Goal: Information Seeking & Learning: Learn about a topic

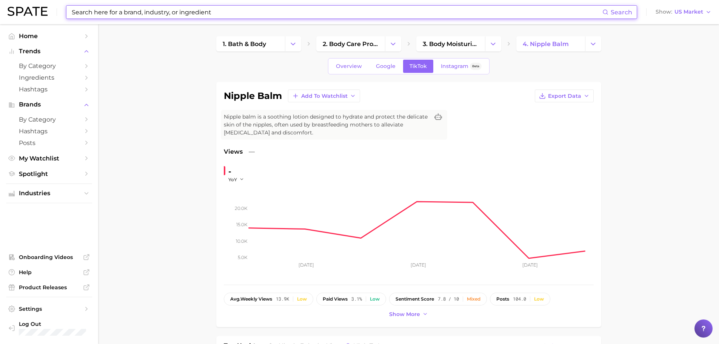
click at [233, 10] on input at bounding box center [336, 12] width 531 height 13
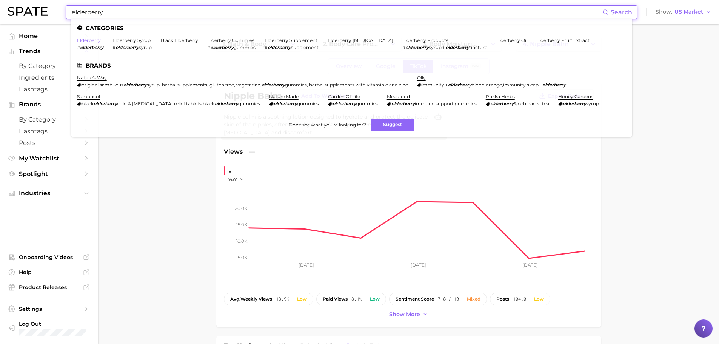
type input "elderberry"
click at [95, 39] on link "elderberry" at bounding box center [89, 40] width 24 height 6
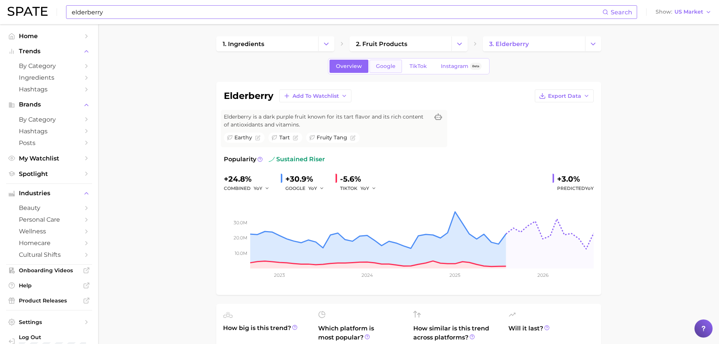
click at [384, 62] on link "Google" at bounding box center [386, 66] width 32 height 13
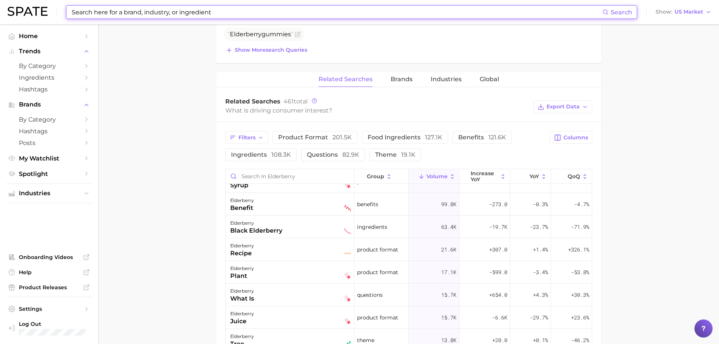
scroll to position [113, 0]
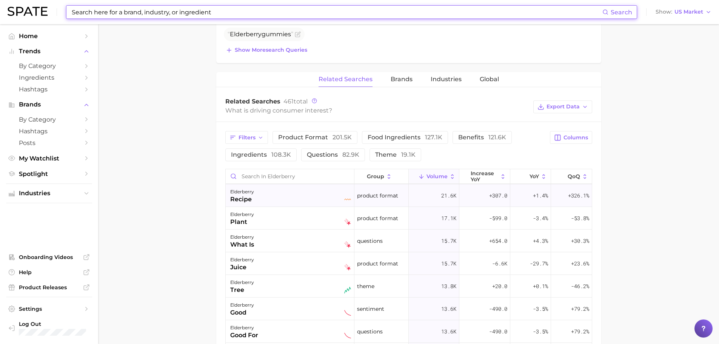
click at [267, 189] on div "elderberry recipe" at bounding box center [290, 195] width 121 height 17
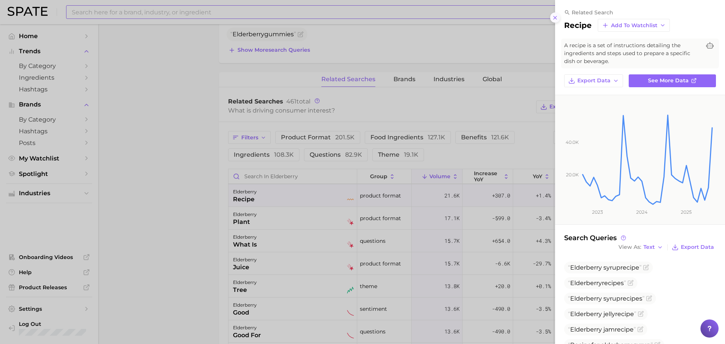
click at [556, 15] on icon at bounding box center [555, 18] width 6 height 6
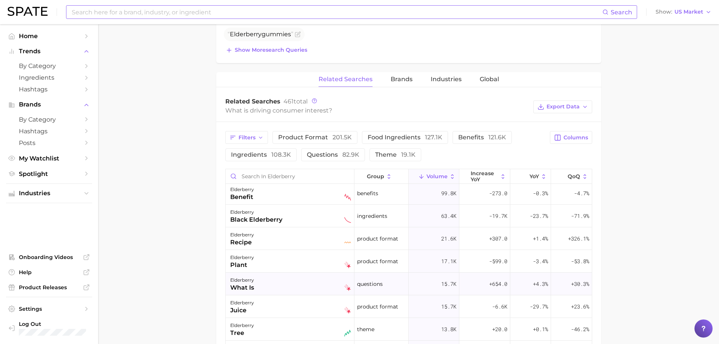
scroll to position [0, 0]
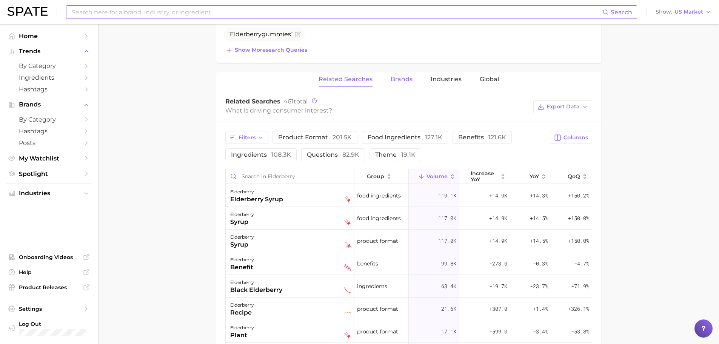
click at [393, 80] on span "Brands" at bounding box center [402, 79] width 22 height 7
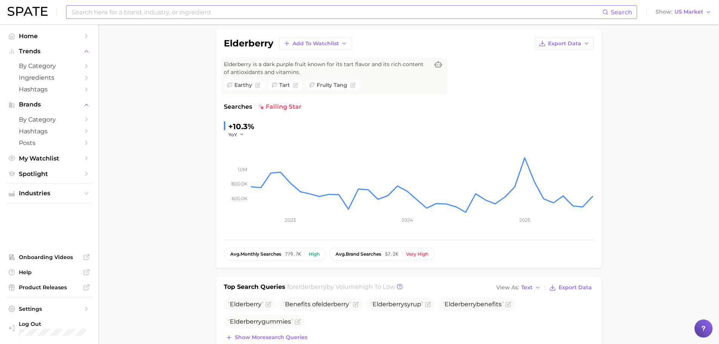
scroll to position [38, 0]
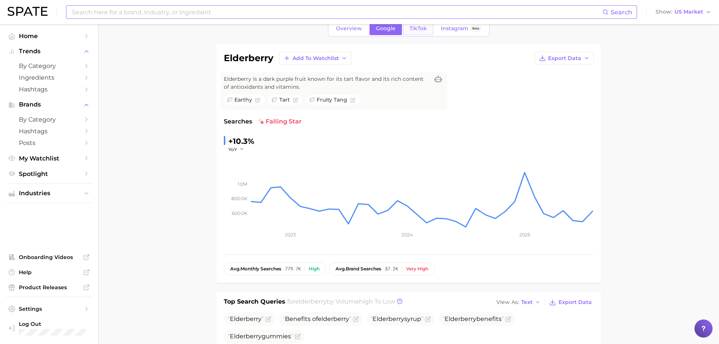
click at [425, 28] on span "TikTok" at bounding box center [418, 28] width 17 height 6
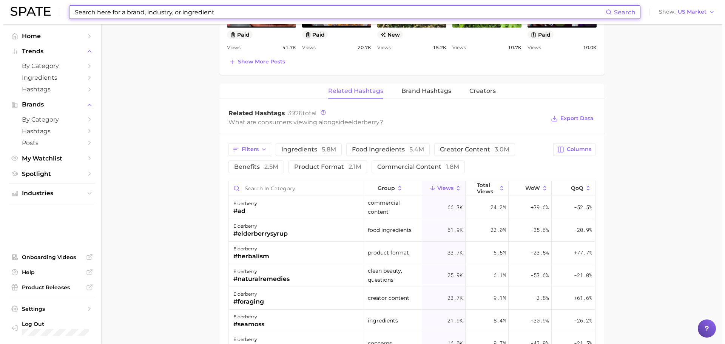
scroll to position [528, 0]
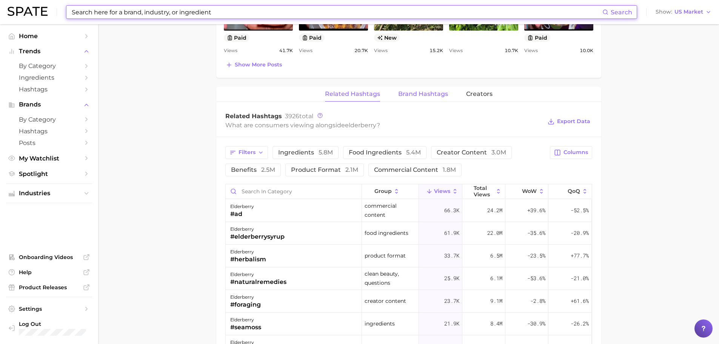
click at [428, 91] on span "Brand Hashtags" at bounding box center [423, 94] width 50 height 7
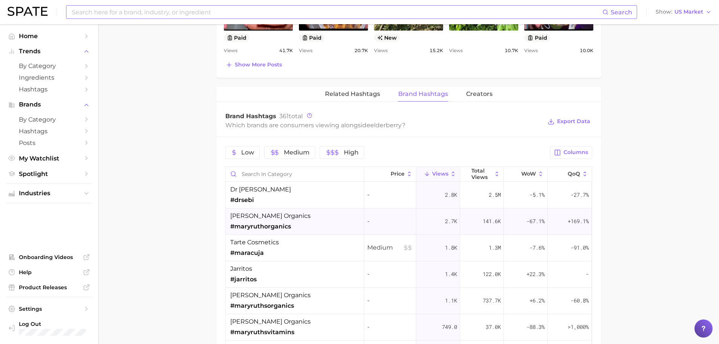
click at [278, 221] on div "[PERSON_NAME] organics #maryruthorganics" at bounding box center [270, 221] width 80 height 20
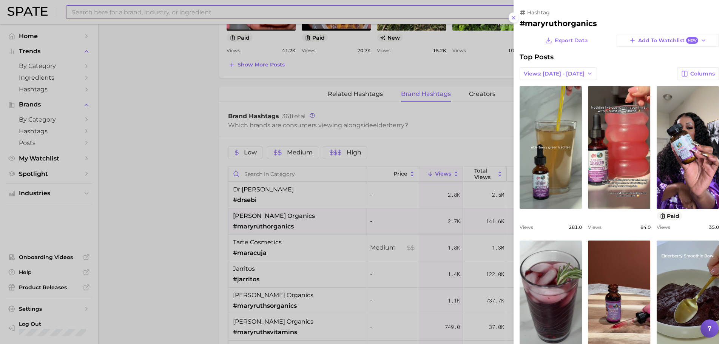
scroll to position [0, 0]
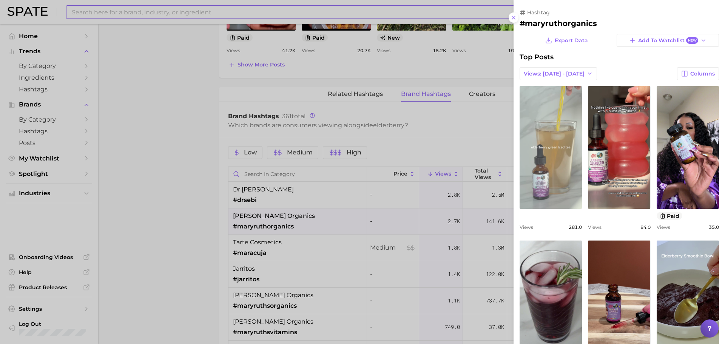
click at [548, 148] on link "view post on TikTok" at bounding box center [550, 147] width 62 height 123
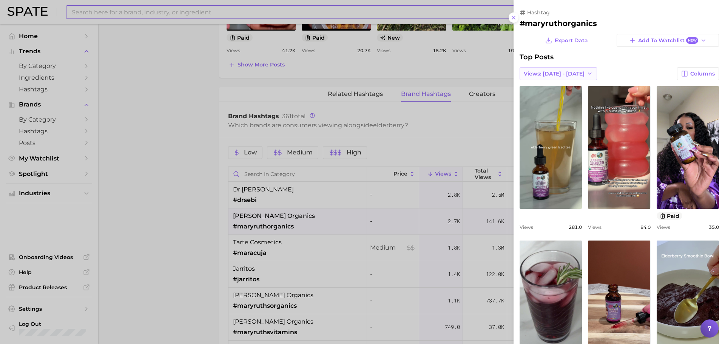
click at [567, 77] on span "Views: [DATE] - [DATE]" at bounding box center [554, 74] width 61 height 6
click at [545, 96] on button "Total Views" at bounding box center [560, 101] width 83 height 14
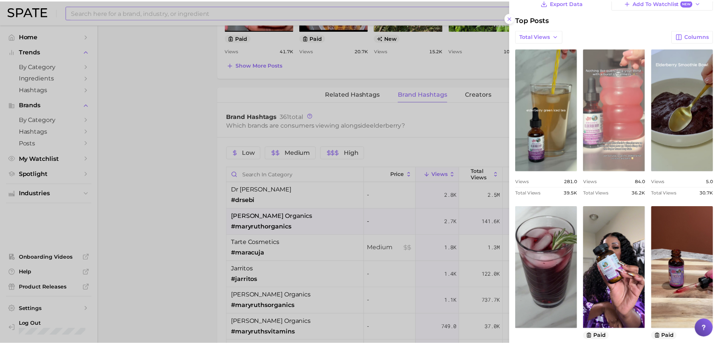
scroll to position [75, 0]
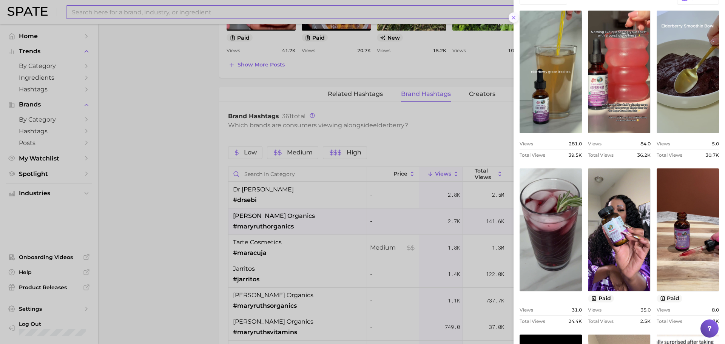
click at [514, 17] on line at bounding box center [513, 17] width 3 height 3
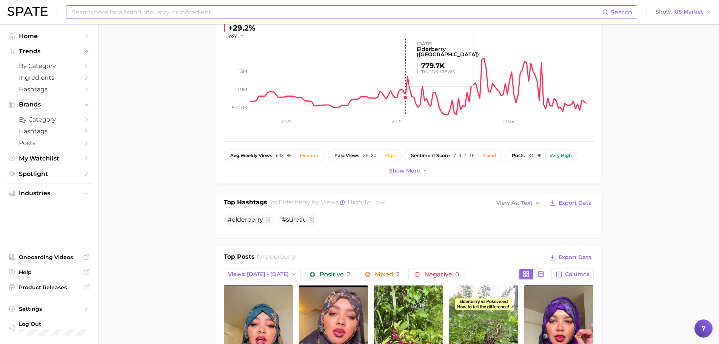
scroll to position [0, 0]
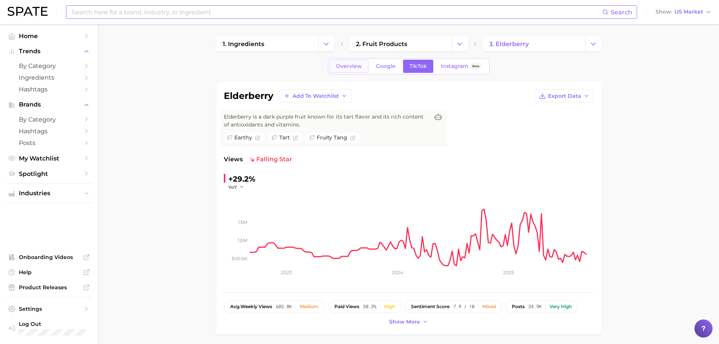
click at [359, 67] on span "Overview" at bounding box center [349, 66] width 26 height 6
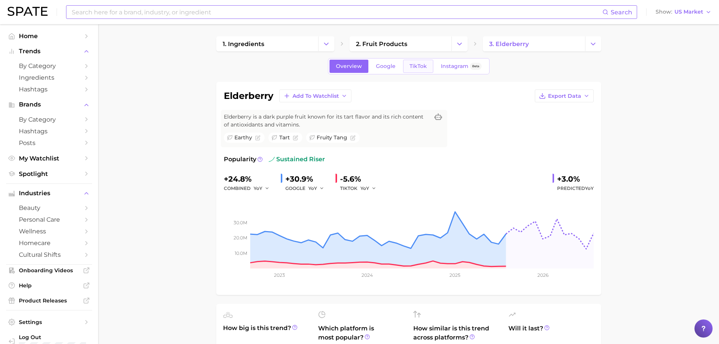
click at [417, 68] on span "TikTok" at bounding box center [418, 66] width 17 height 6
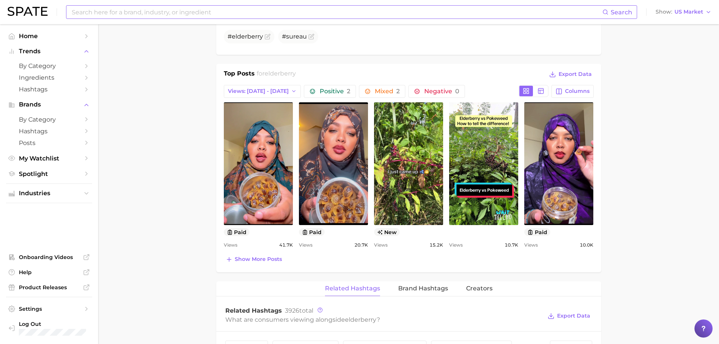
scroll to position [340, 0]
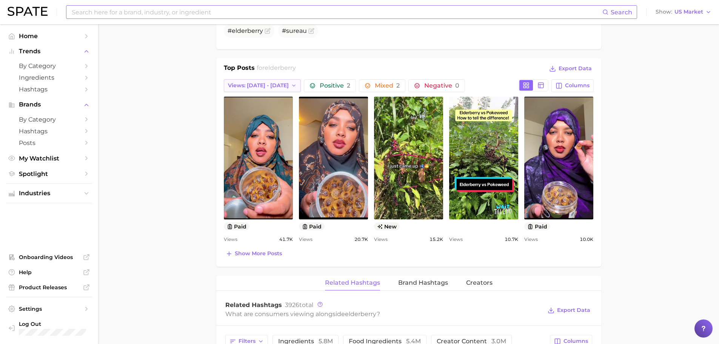
click at [249, 87] on span "Views: [DATE] - [DATE]" at bounding box center [258, 85] width 61 height 6
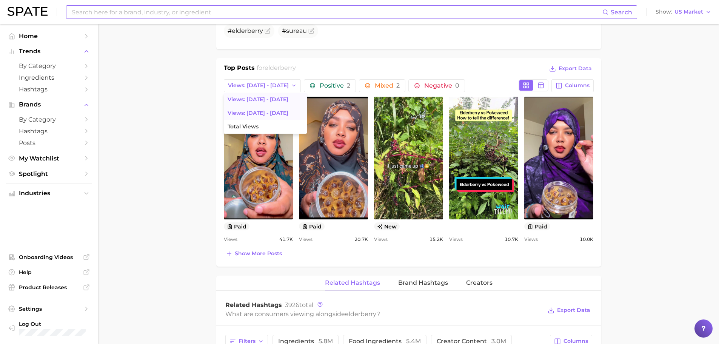
click at [264, 112] on span "Views: [DATE] - [DATE]" at bounding box center [258, 113] width 61 height 6
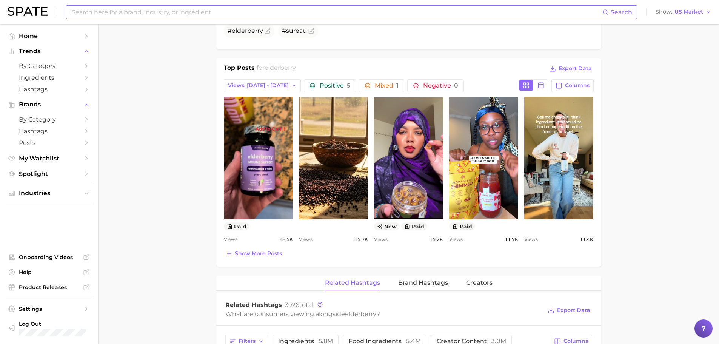
scroll to position [0, 0]
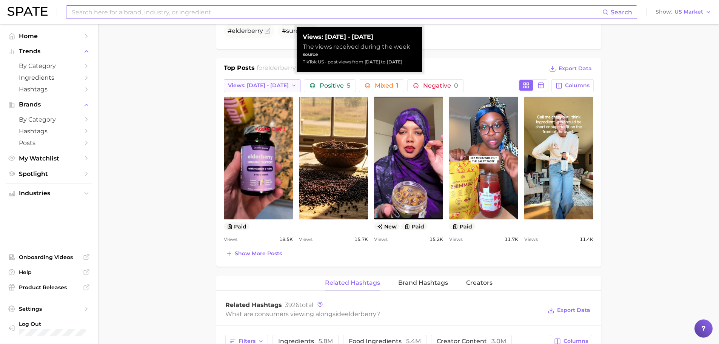
click at [271, 88] on span "Views: [DATE] - [DATE]" at bounding box center [258, 85] width 61 height 6
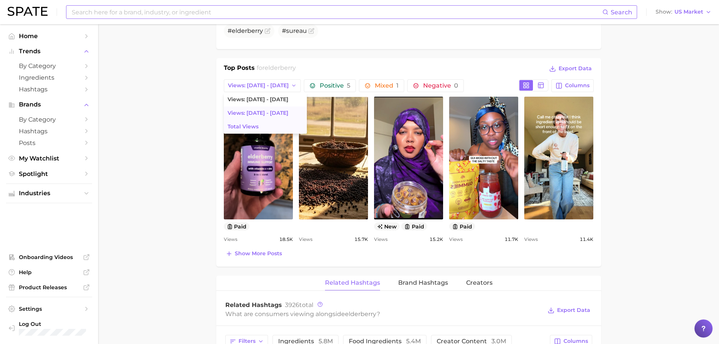
click at [259, 128] on button "Total Views" at bounding box center [265, 127] width 83 height 14
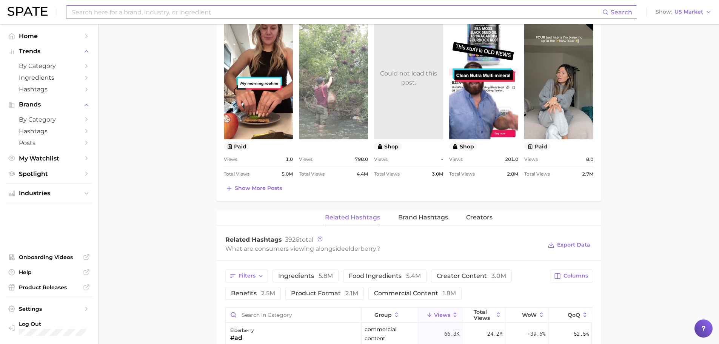
scroll to position [453, 0]
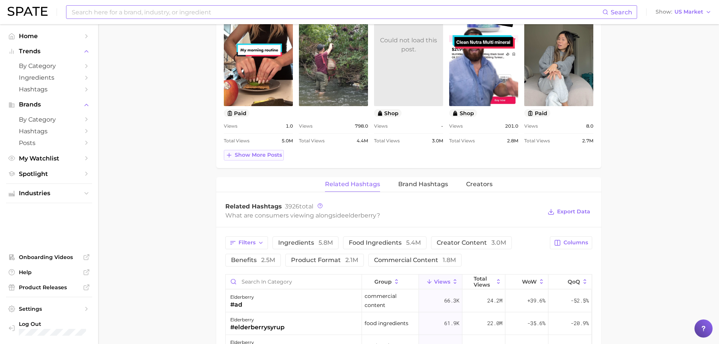
click at [272, 153] on span "Show more posts" at bounding box center [258, 155] width 47 height 6
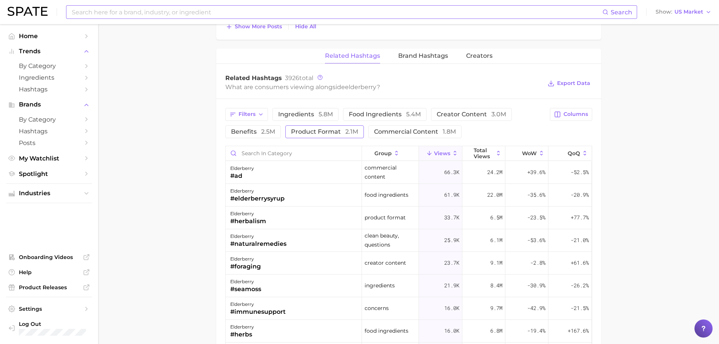
scroll to position [755, 0]
click at [419, 57] on span "Brand Hashtags" at bounding box center [423, 55] width 50 height 7
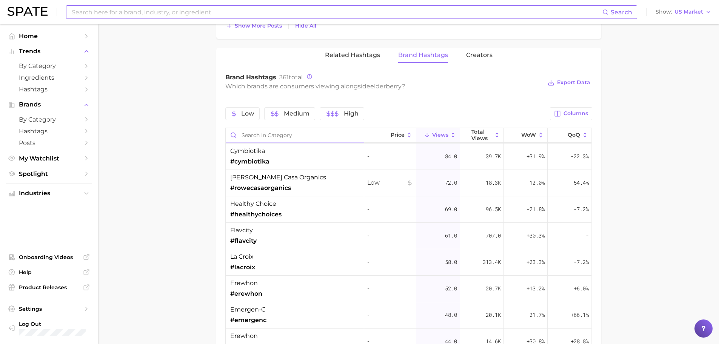
scroll to position [415, 0]
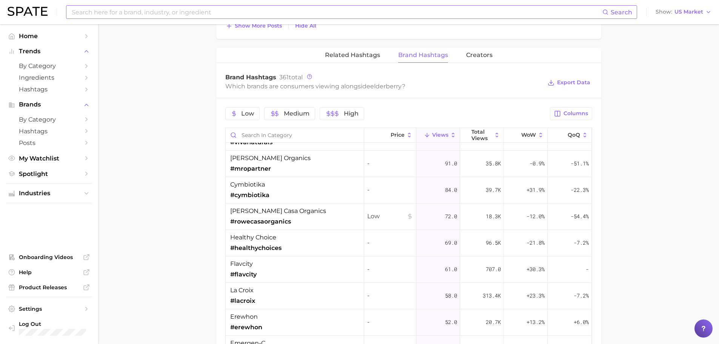
click at [136, 20] on div "Search Show US Market" at bounding box center [360, 12] width 704 height 24
click at [136, 15] on input at bounding box center [336, 12] width 531 height 13
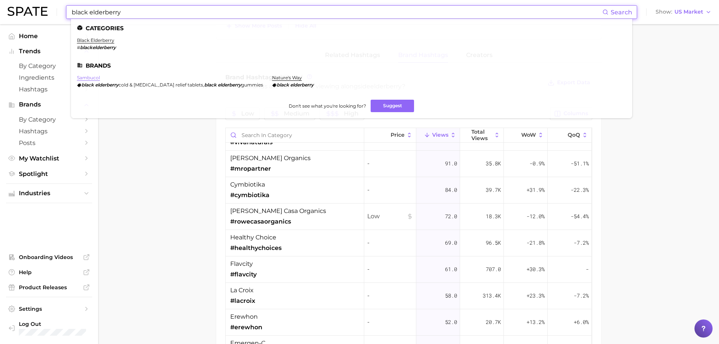
type input "black elderberry"
click at [95, 77] on link "sambucol" at bounding box center [88, 78] width 23 height 6
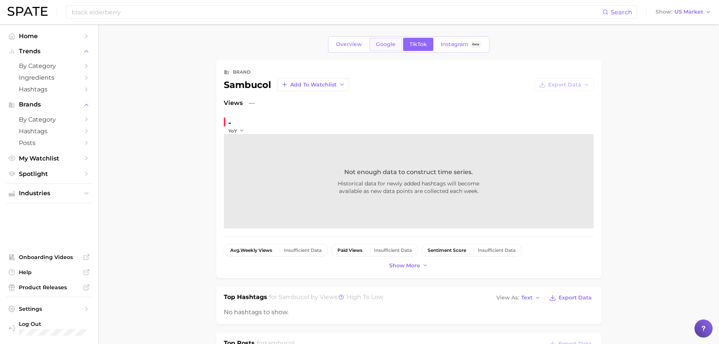
click at [385, 44] on span "Google" at bounding box center [386, 44] width 20 height 6
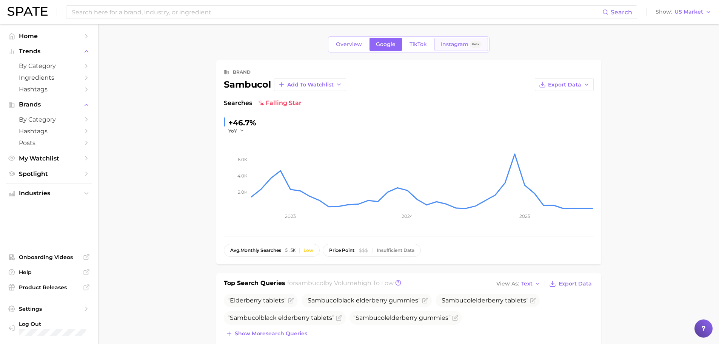
click at [462, 48] on link "Instagram Beta" at bounding box center [461, 44] width 54 height 13
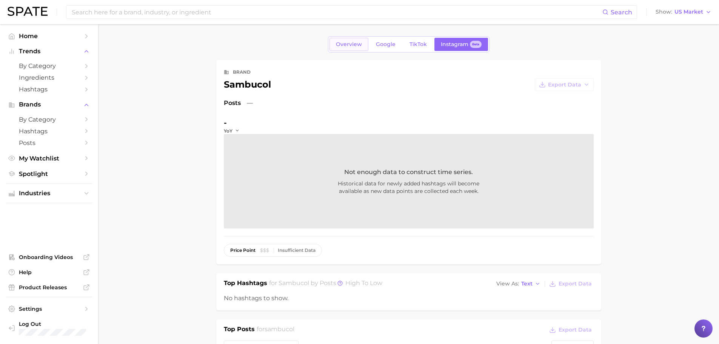
click at [353, 45] on span "Overview" at bounding box center [349, 44] width 26 height 6
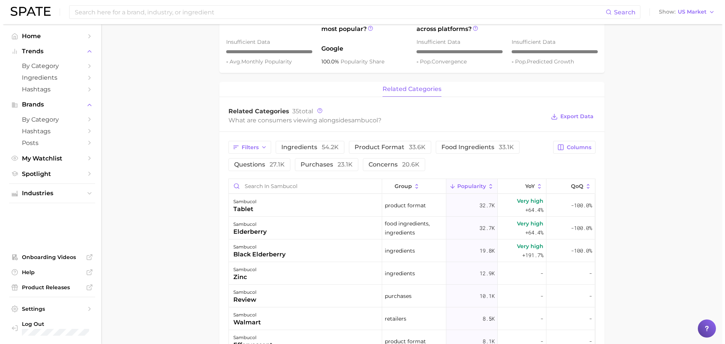
scroll to position [264, 0]
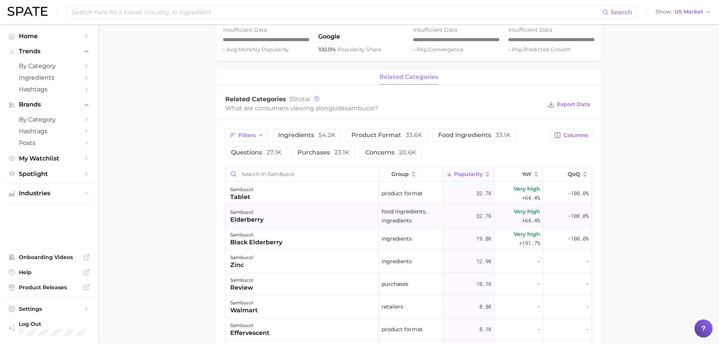
click at [263, 215] on div "sambucol elderberry" at bounding box center [302, 216] width 153 height 23
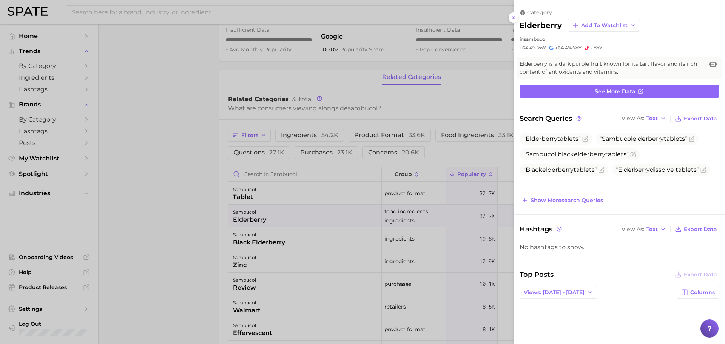
click at [267, 236] on div at bounding box center [362, 172] width 725 height 344
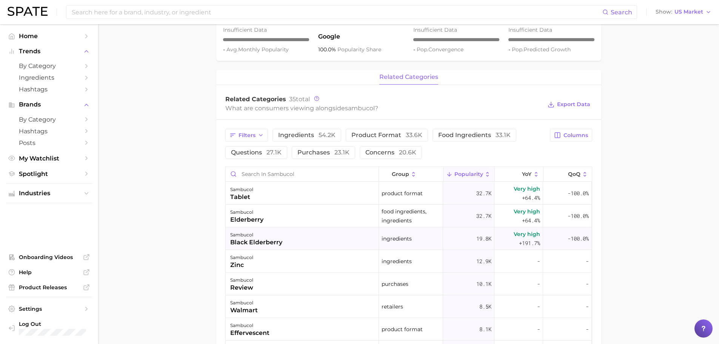
click at [268, 238] on div "black elderberry" at bounding box center [256, 242] width 52 height 9
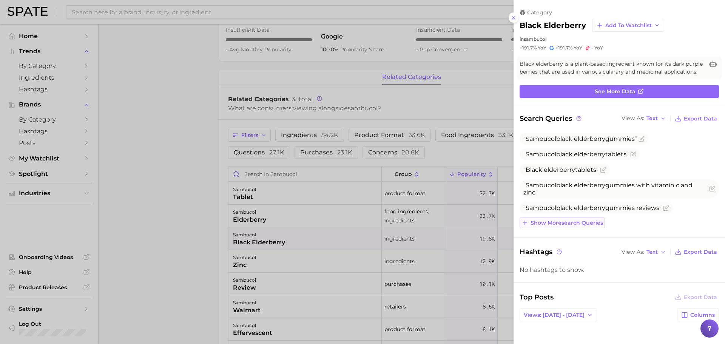
click at [576, 226] on span "Show more search queries" at bounding box center [566, 223] width 72 height 6
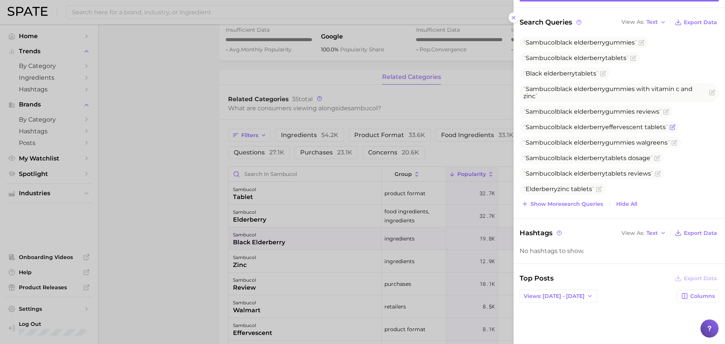
scroll to position [113, 0]
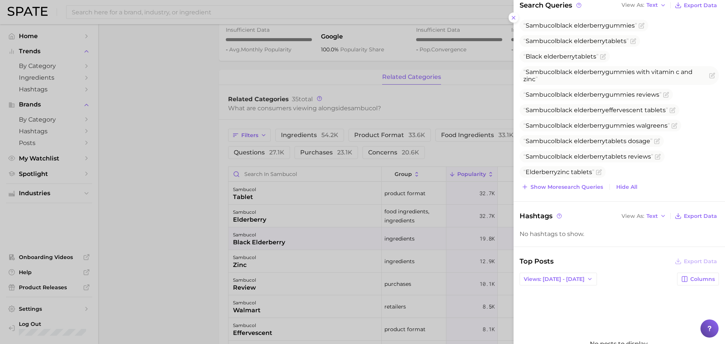
click at [316, 253] on div at bounding box center [362, 172] width 725 height 344
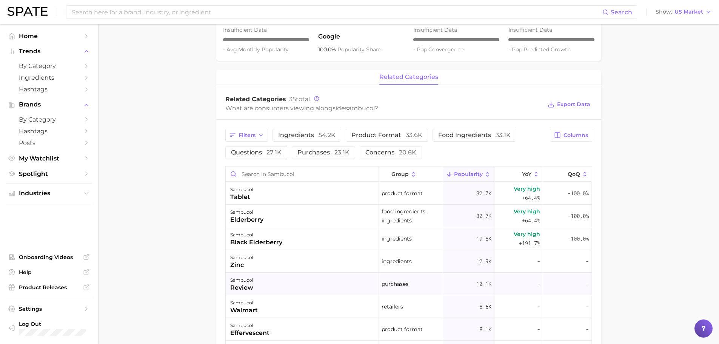
click at [280, 281] on div "sambucol review" at bounding box center [302, 284] width 153 height 23
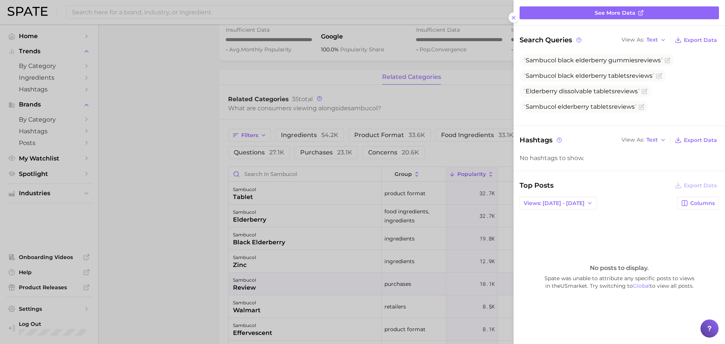
scroll to position [88, 0]
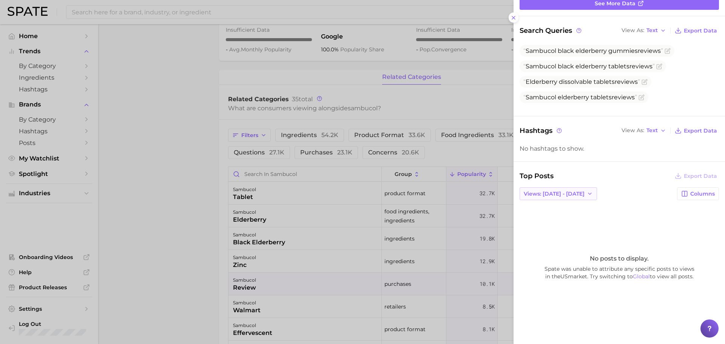
click at [550, 196] on span "Views: [DATE] - [DATE]" at bounding box center [554, 194] width 61 height 6
click at [556, 220] on button "Total Views" at bounding box center [560, 221] width 83 height 14
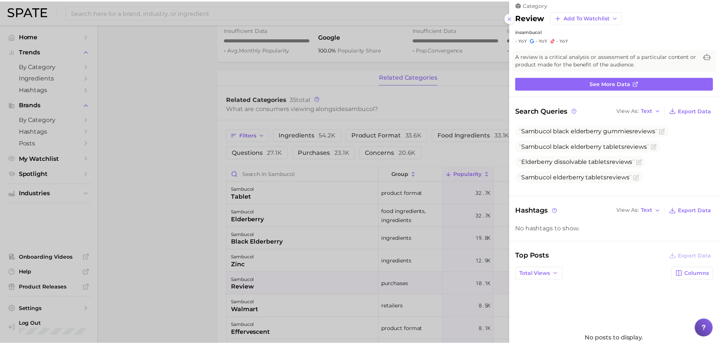
scroll to position [0, 0]
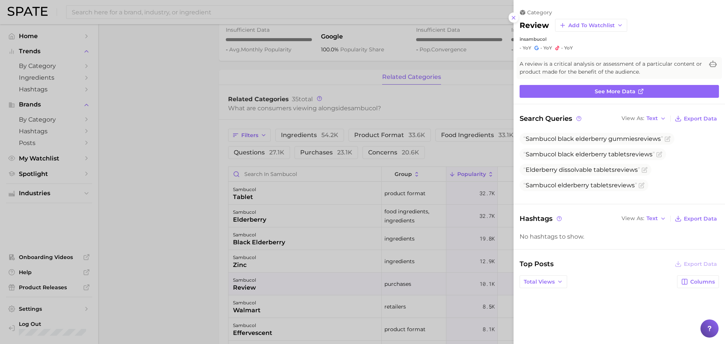
click at [115, 51] on div at bounding box center [362, 172] width 725 height 344
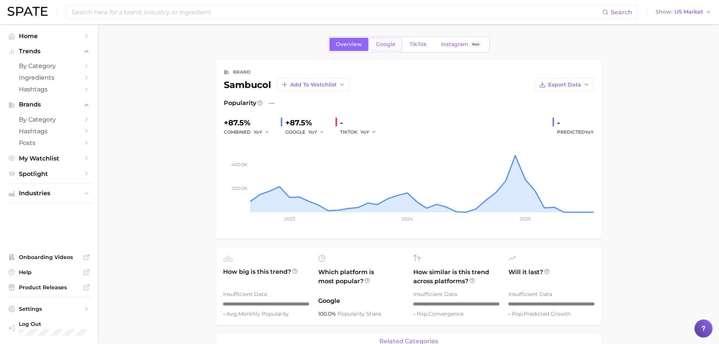
drag, startPoint x: 382, startPoint y: 35, endPoint x: 384, endPoint y: 40, distance: 5.1
click at [384, 42] on span "Google" at bounding box center [386, 44] width 20 height 6
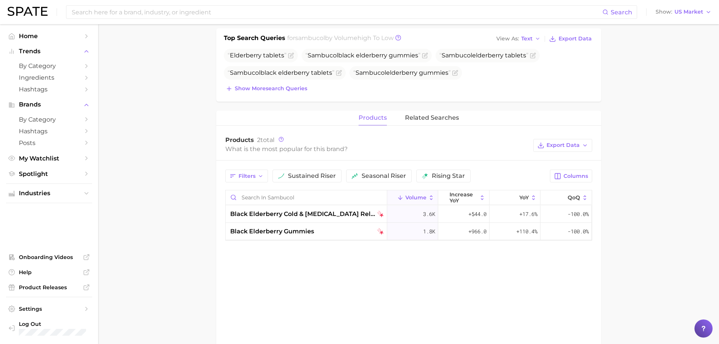
scroll to position [264, 0]
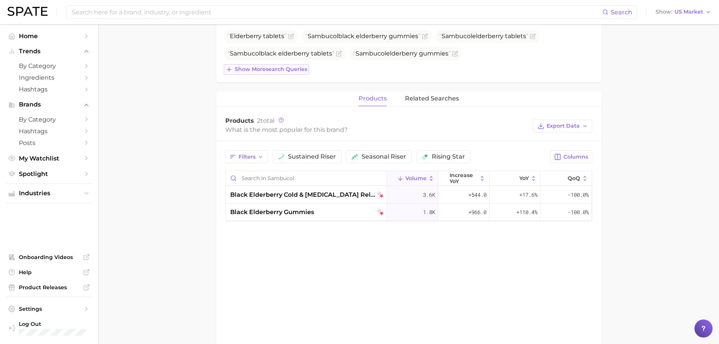
click at [298, 73] on button "Show more search queries" at bounding box center [266, 69] width 85 height 11
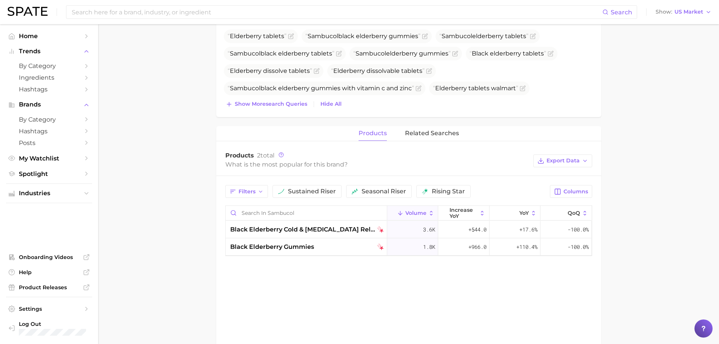
scroll to position [226, 0]
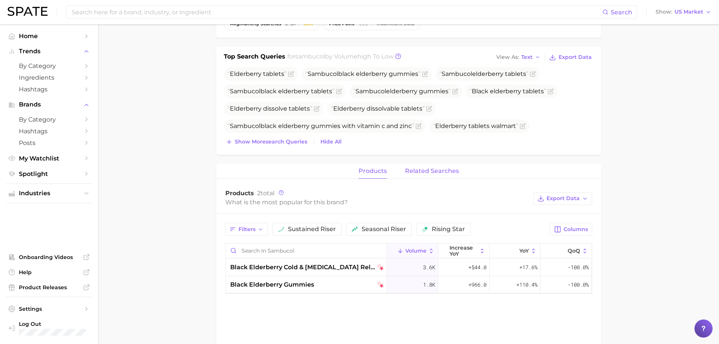
click at [439, 171] on span "related searches" at bounding box center [432, 171] width 54 height 7
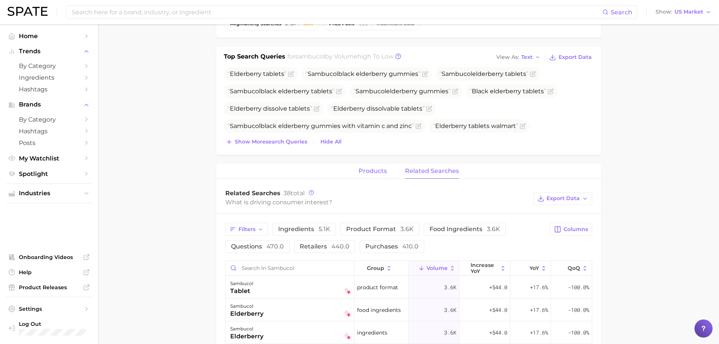
click at [380, 175] on button "products" at bounding box center [373, 171] width 28 height 15
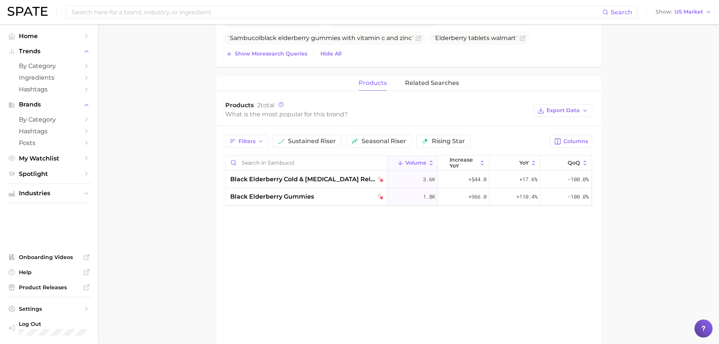
scroll to position [302, 0]
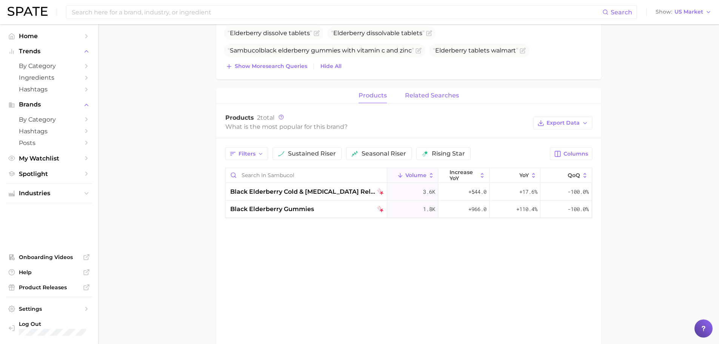
click at [436, 97] on span "related searches" at bounding box center [432, 95] width 54 height 7
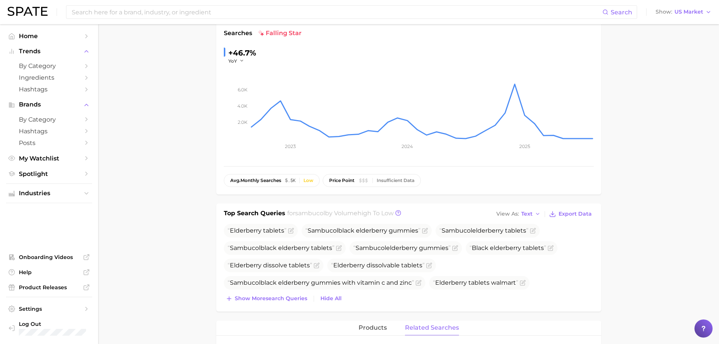
scroll to position [0, 0]
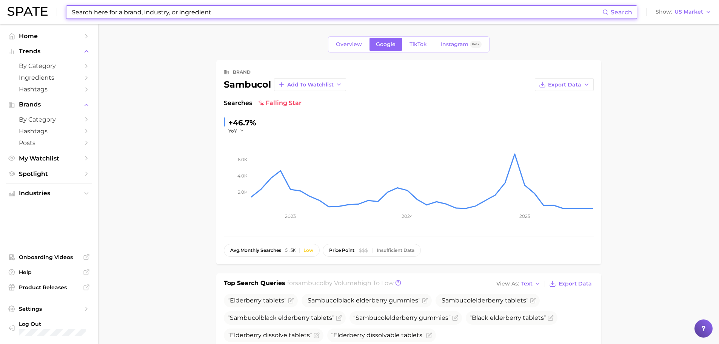
click at [161, 13] on input at bounding box center [336, 12] width 531 height 13
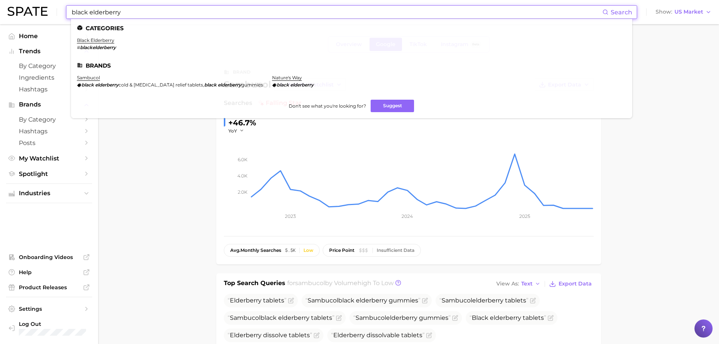
type input "black elderberry"
click at [94, 43] on link "black elderberry" at bounding box center [95, 40] width 37 height 6
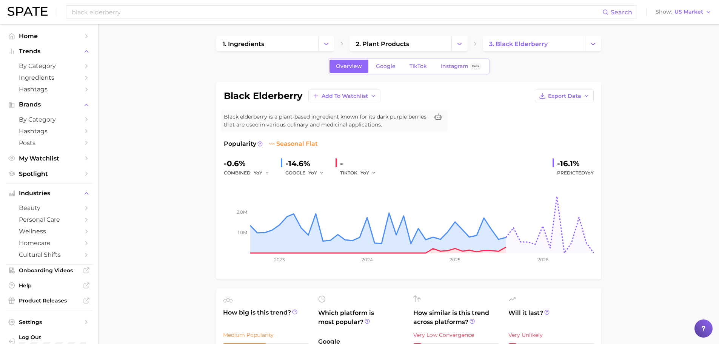
click at [374, 59] on div "Overview Google TikTok Instagram Beta" at bounding box center [409, 66] width 162 height 16
click at [380, 63] on span "Google" at bounding box center [386, 66] width 20 height 6
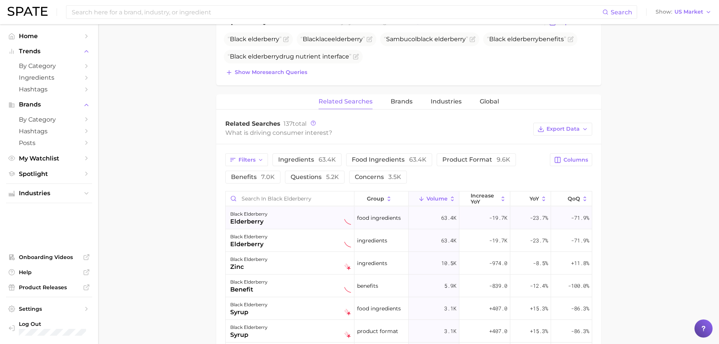
click at [282, 219] on div "black elderberry elderberry" at bounding box center [290, 217] width 121 height 17
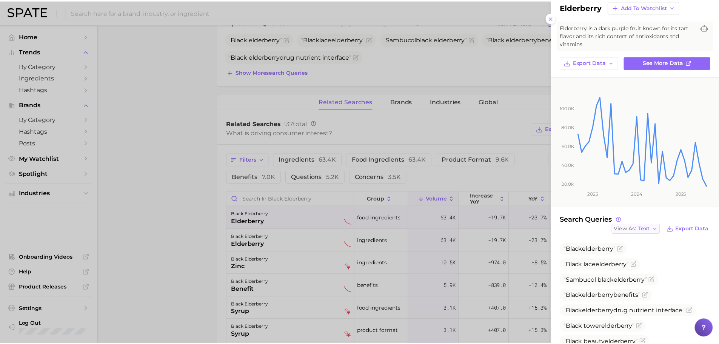
scroll to position [97, 0]
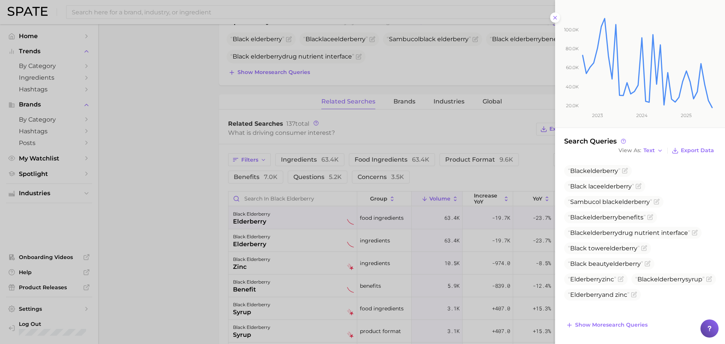
click at [191, 175] on div at bounding box center [362, 172] width 725 height 344
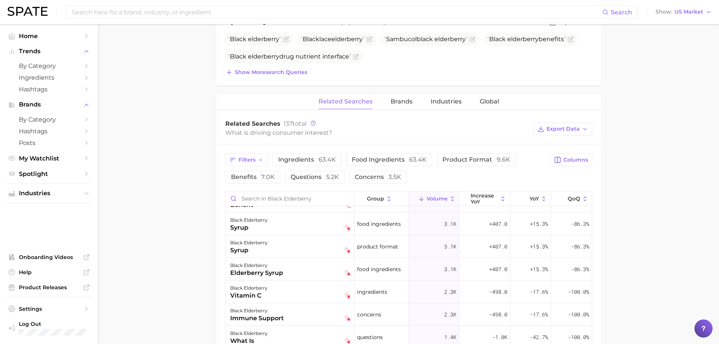
scroll to position [0, 0]
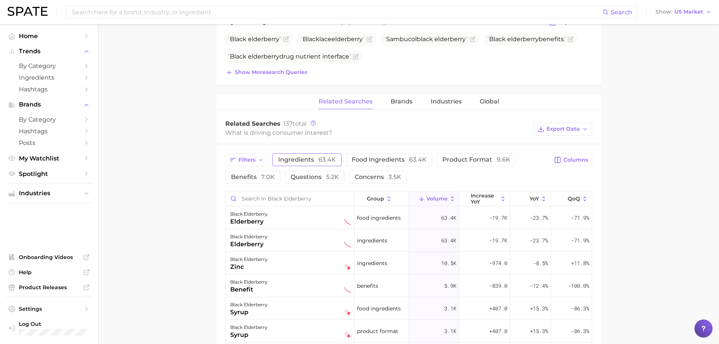
click at [323, 158] on span "63.4k" at bounding box center [327, 159] width 17 height 7
click at [265, 242] on div "zinc" at bounding box center [248, 244] width 37 height 9
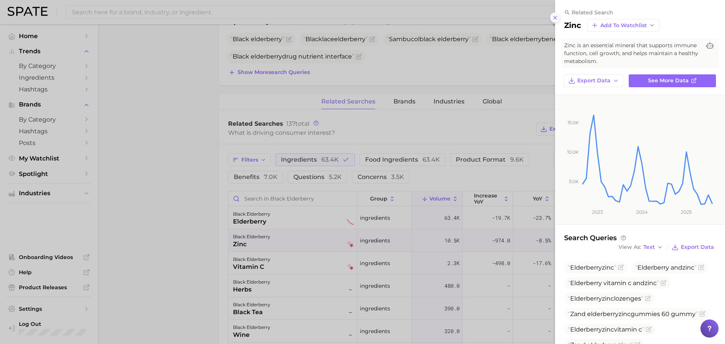
click at [553, 18] on icon at bounding box center [555, 18] width 6 height 6
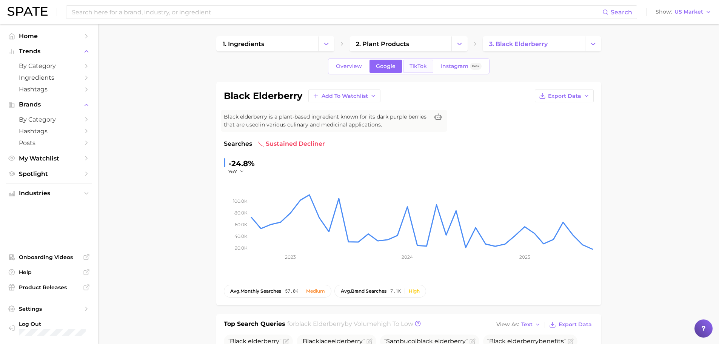
click at [428, 64] on link "TikTok" at bounding box center [418, 66] width 30 height 13
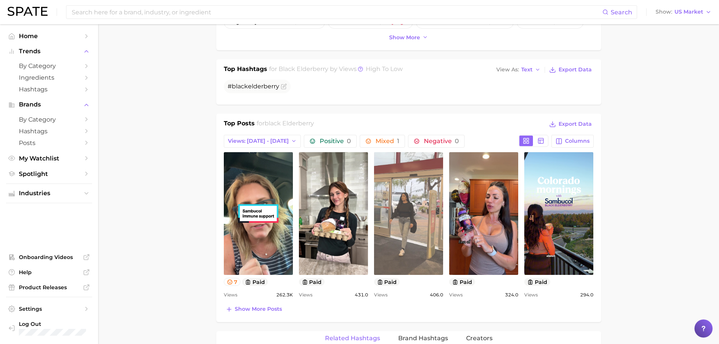
scroll to position [302, 0]
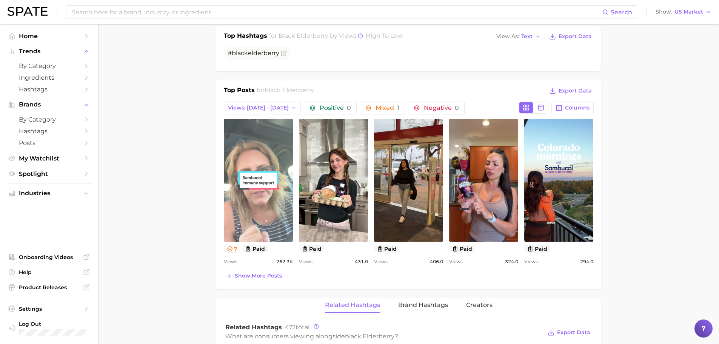
click at [250, 184] on link "view post on TikTok" at bounding box center [258, 180] width 69 height 123
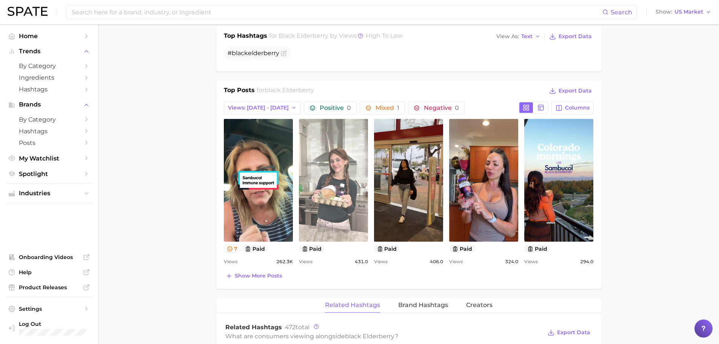
click at [346, 146] on link "view post on TikTok" at bounding box center [333, 180] width 69 height 123
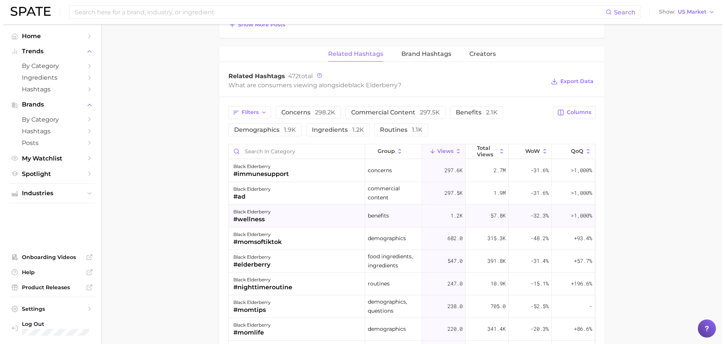
scroll to position [566, 0]
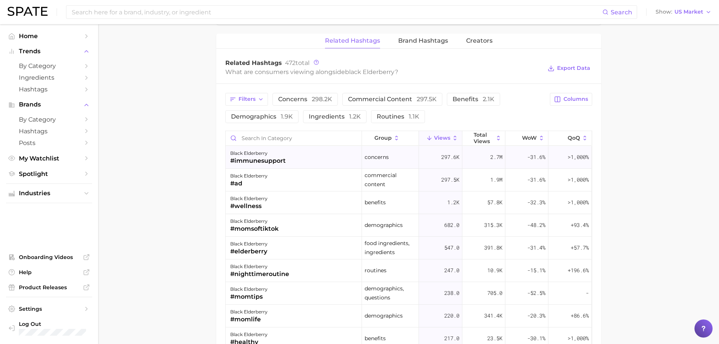
click at [247, 163] on div "#immunesupport" at bounding box center [257, 160] width 55 height 9
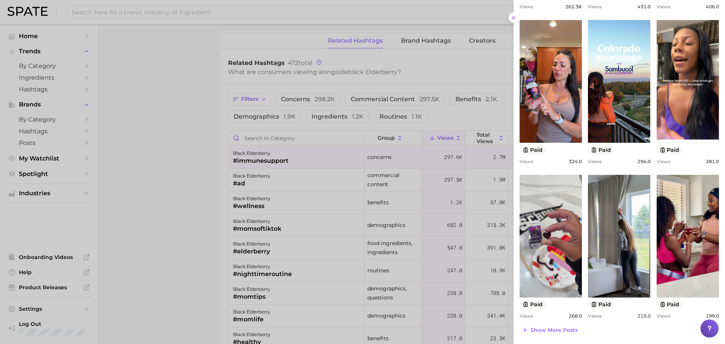
scroll to position [221, 0]
click at [565, 327] on span "Show more posts" at bounding box center [553, 330] width 47 height 6
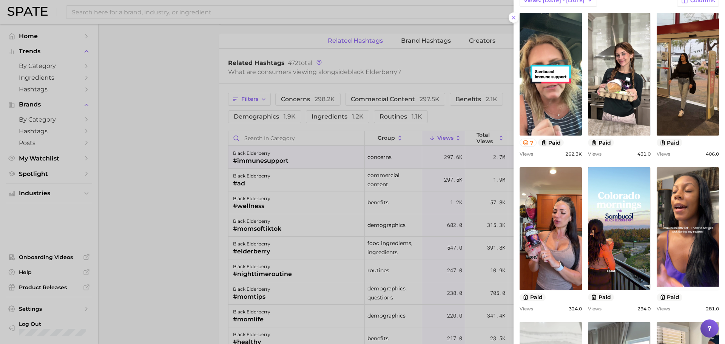
scroll to position [0, 0]
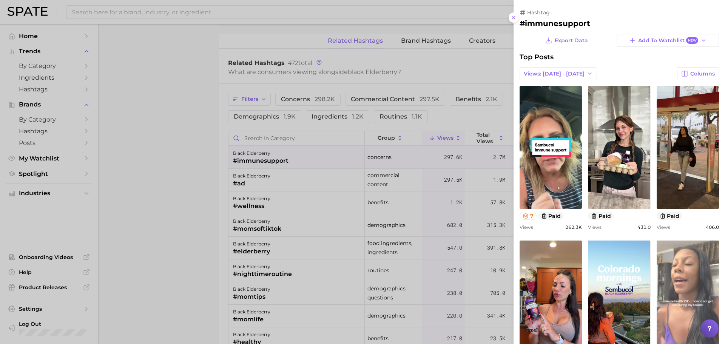
click at [672, 325] on link "view post on TikTok" at bounding box center [687, 301] width 62 height 123
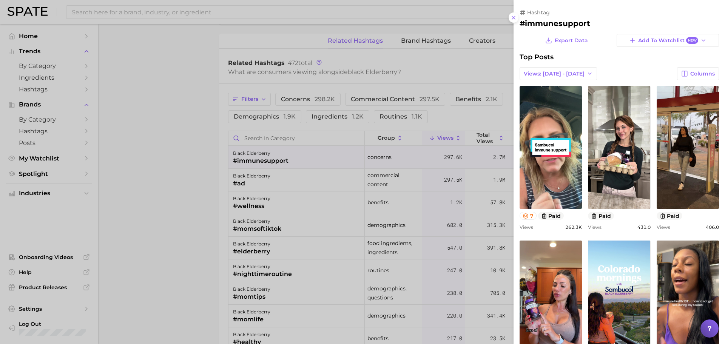
click at [316, 201] on div at bounding box center [362, 172] width 725 height 344
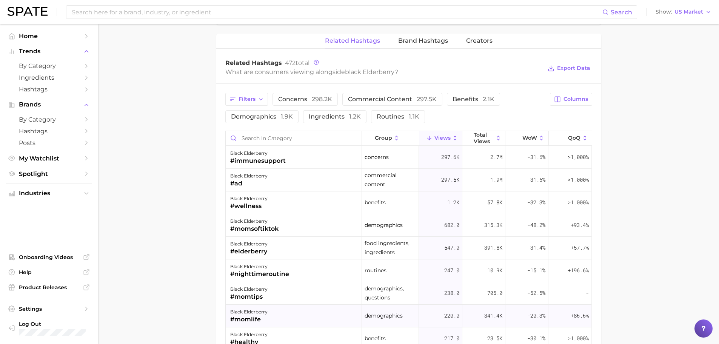
click at [265, 315] on div "black elderberry" at bounding box center [248, 311] width 37 height 9
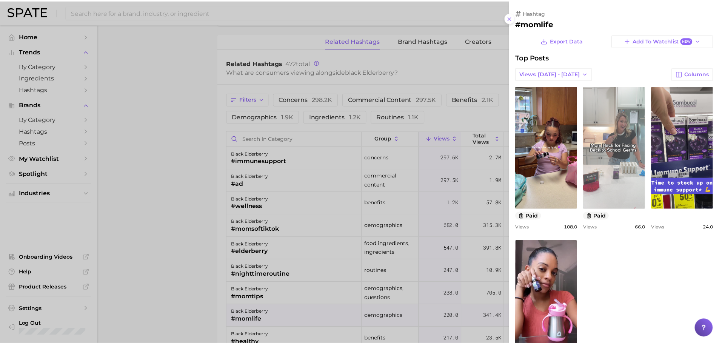
scroll to position [48, 0]
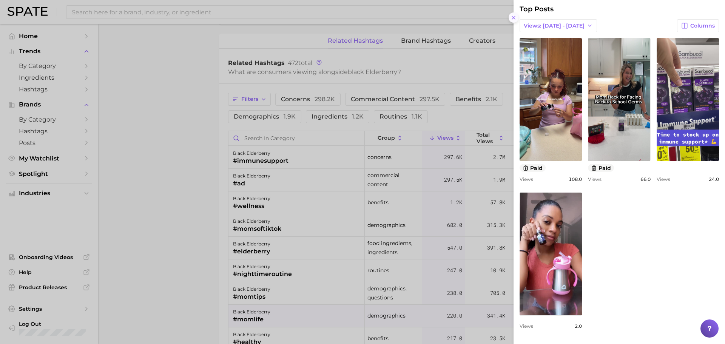
click at [512, 15] on icon at bounding box center [513, 18] width 6 height 6
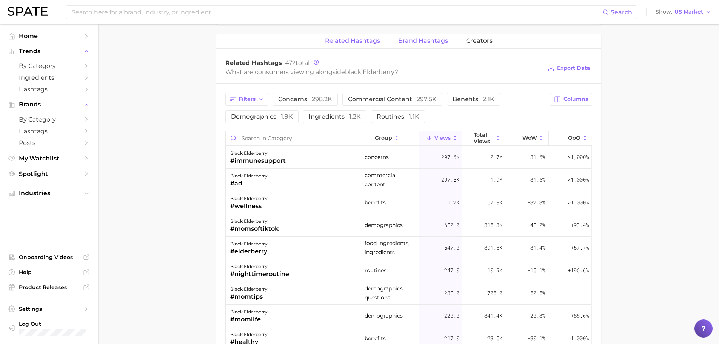
click at [415, 42] on span "Brand Hashtags" at bounding box center [423, 40] width 50 height 7
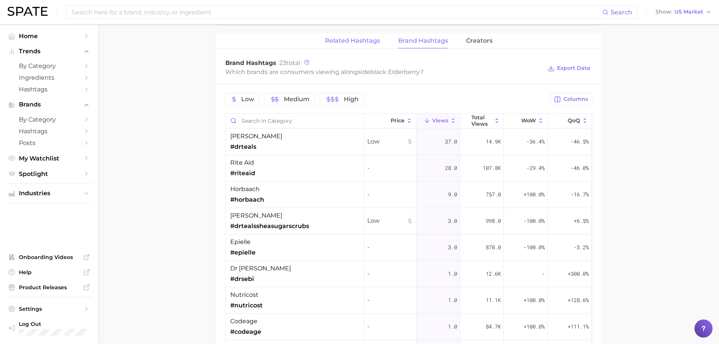
click at [355, 37] on button "Related Hashtags" at bounding box center [352, 41] width 55 height 15
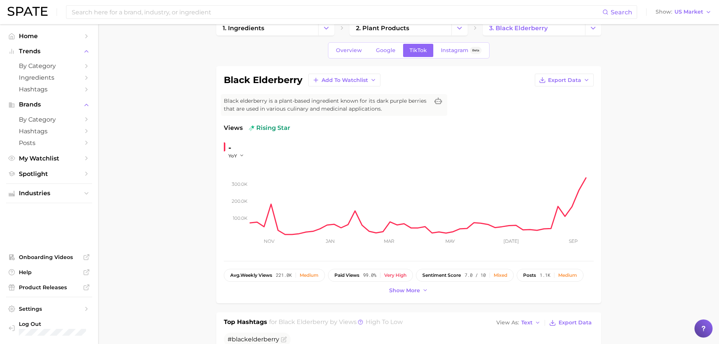
scroll to position [0, 0]
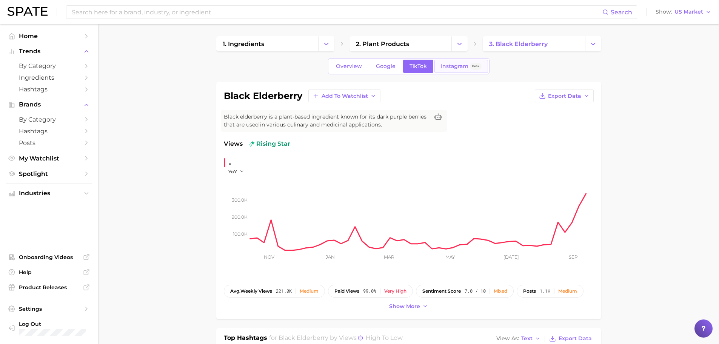
click at [447, 70] on link "Instagram Beta" at bounding box center [461, 66] width 54 height 13
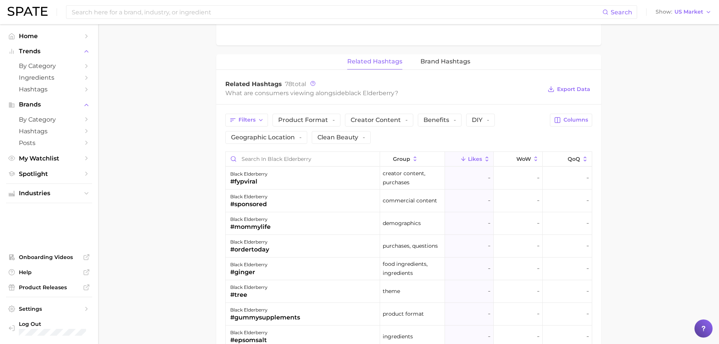
scroll to position [491, 0]
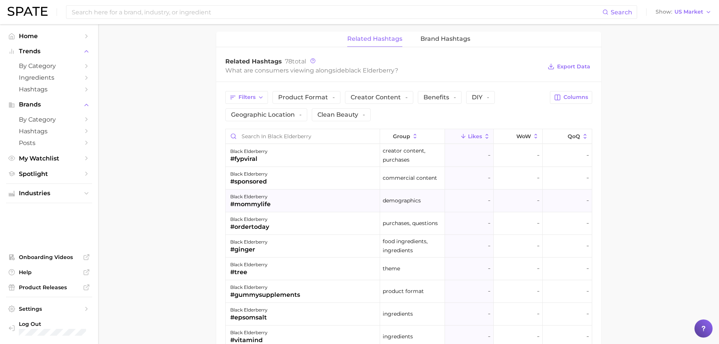
click at [257, 205] on div "#mommylife" at bounding box center [250, 204] width 40 height 9
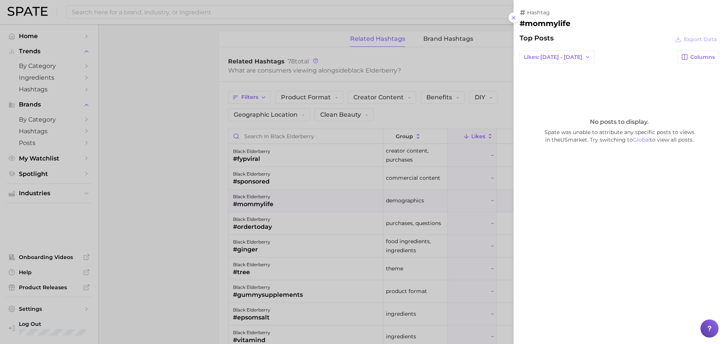
click at [268, 217] on div at bounding box center [362, 172] width 725 height 344
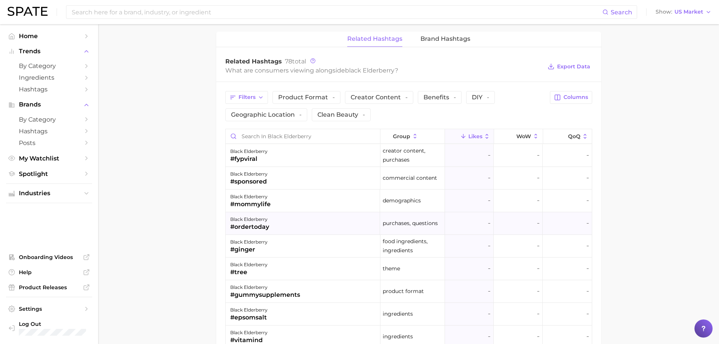
click at [267, 223] on div "#ordertoday" at bounding box center [249, 226] width 39 height 9
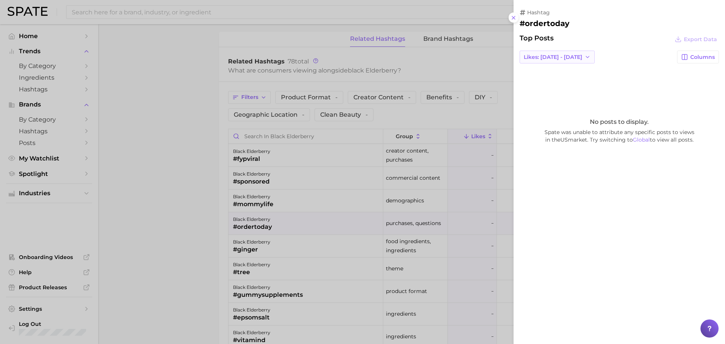
click at [542, 55] on span "Likes: [DATE] - [DATE]" at bounding box center [553, 57] width 59 height 6
click at [534, 96] on span "Total Likes" at bounding box center [537, 98] width 29 height 6
click at [578, 137] on link "view post on Instagram" at bounding box center [550, 130] width 62 height 123
click at [514, 16] on icon at bounding box center [513, 18] width 6 height 6
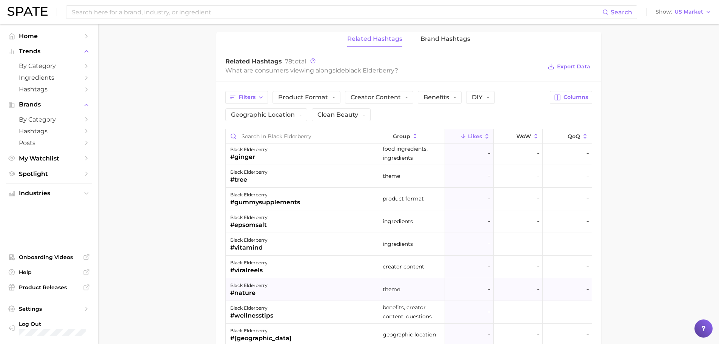
scroll to position [113, 0]
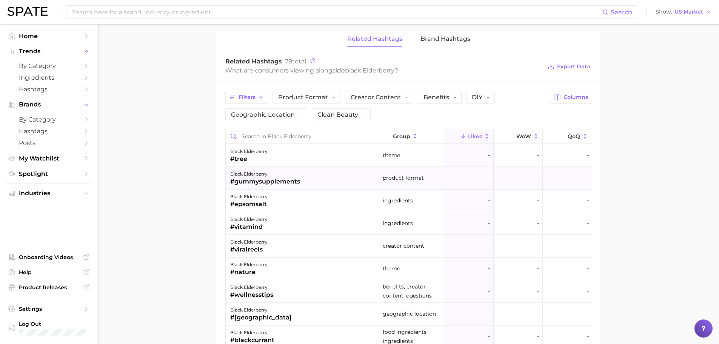
click at [262, 180] on div "#gummysupplements" at bounding box center [265, 181] width 70 height 9
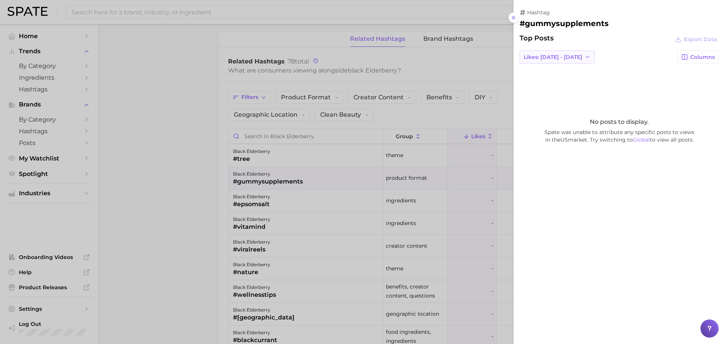
click at [556, 54] on button "Likes: [DATE] - [DATE]" at bounding box center [556, 57] width 75 height 13
click at [547, 103] on button "Total Likes" at bounding box center [560, 98] width 83 height 14
click at [217, 221] on div at bounding box center [362, 172] width 725 height 344
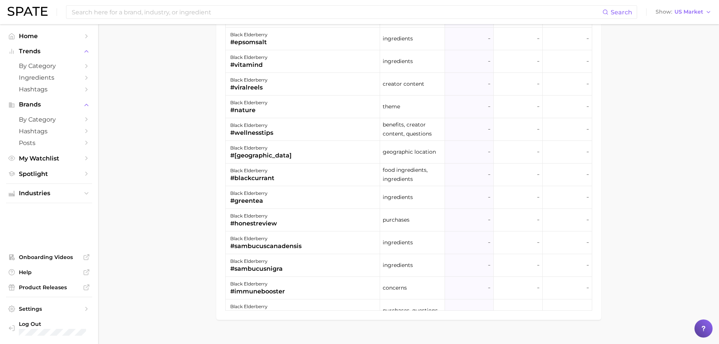
scroll to position [666, 0]
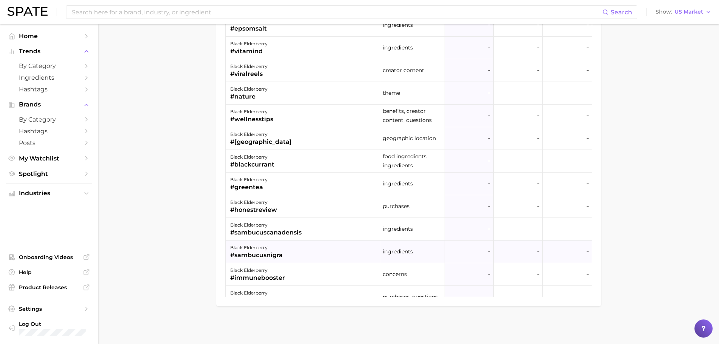
click at [273, 255] on div "#sambucusnigra" at bounding box center [256, 255] width 52 height 9
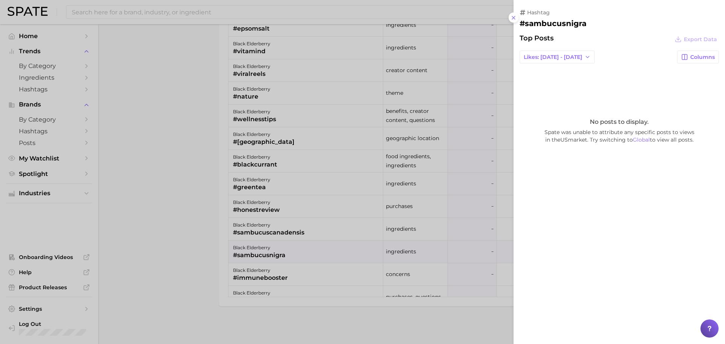
click at [544, 45] on div "Top Posts Export Data Likes: [DATE] - [DATE] Columns No posts to display. Spate…" at bounding box center [618, 116] width 199 height 164
click at [544, 56] on span "Likes: [DATE] - [DATE]" at bounding box center [553, 57] width 59 height 6
click at [531, 104] on button "Total Likes" at bounding box center [560, 98] width 83 height 14
click at [517, 18] on div "hashtag #sambucusnigra Top Posts Export Data Total Likes Columns view post on I…" at bounding box center [618, 172] width 211 height 344
click at [514, 18] on icon at bounding box center [513, 18] width 6 height 6
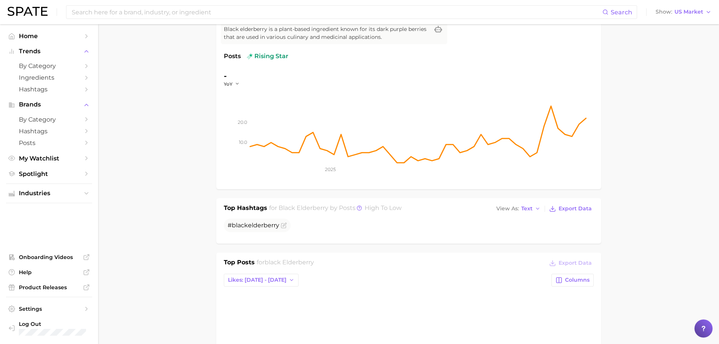
scroll to position [0, 0]
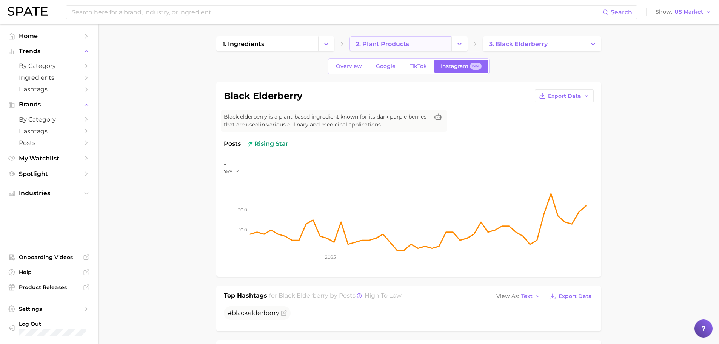
click at [388, 50] on link "2. plant products" at bounding box center [401, 43] width 102 height 15
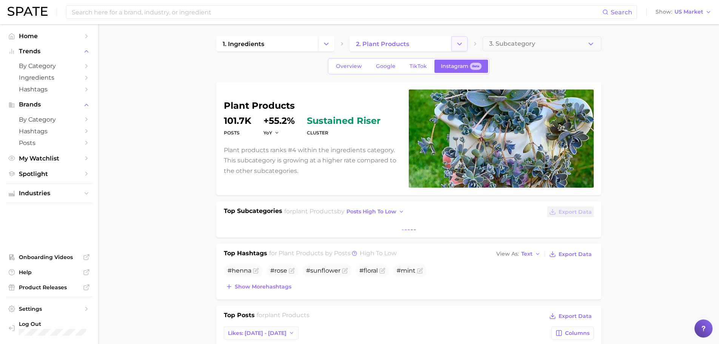
click at [458, 43] on polyline "Change Category" at bounding box center [459, 44] width 4 height 2
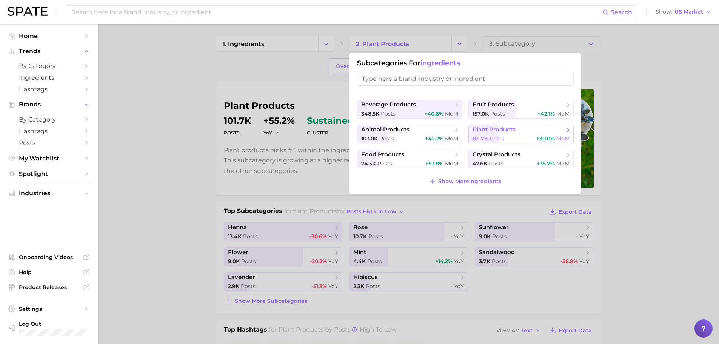
click at [517, 133] on span "plant products" at bounding box center [519, 130] width 92 height 8
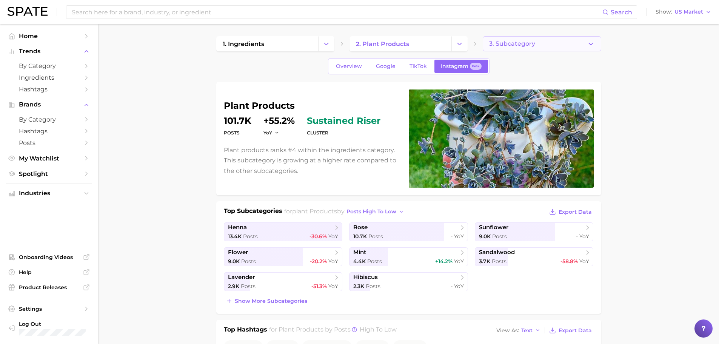
click at [592, 42] on icon "button" at bounding box center [591, 44] width 8 height 8
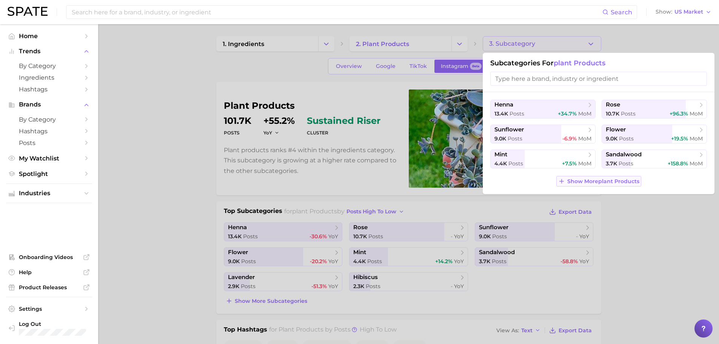
click at [564, 183] on icon at bounding box center [561, 181] width 7 height 7
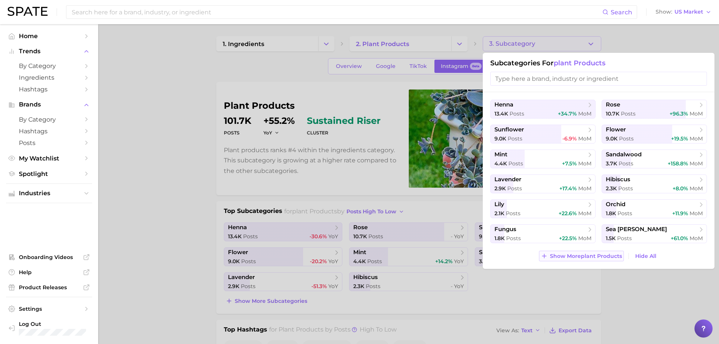
click at [577, 255] on span "Show More plant products" at bounding box center [586, 256] width 72 height 6
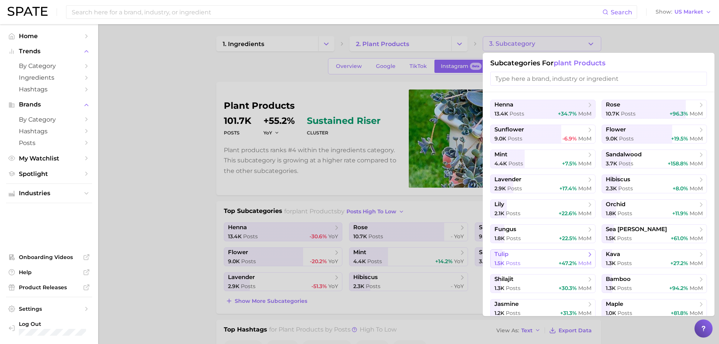
scroll to position [28, 0]
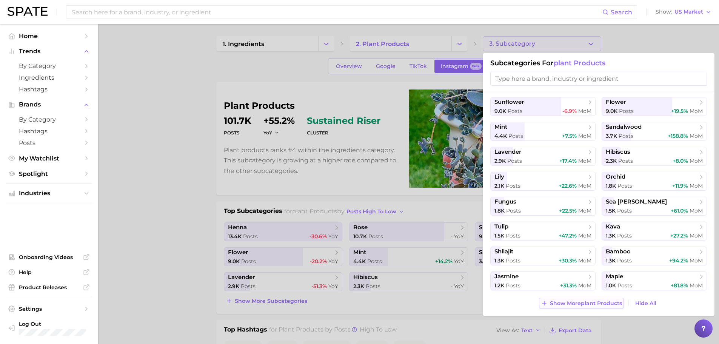
click at [564, 302] on span "Show More plant products" at bounding box center [586, 303] width 72 height 6
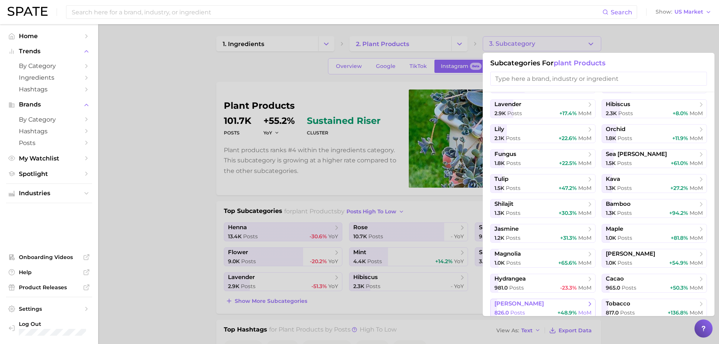
scroll to position [102, 0]
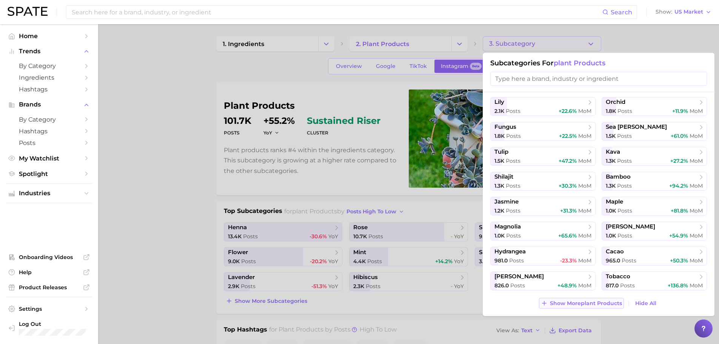
click at [575, 305] on span "Show More plant products" at bounding box center [586, 303] width 72 height 6
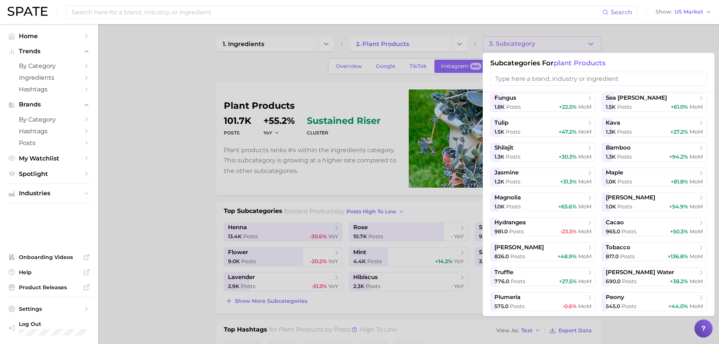
scroll to position [177, 0]
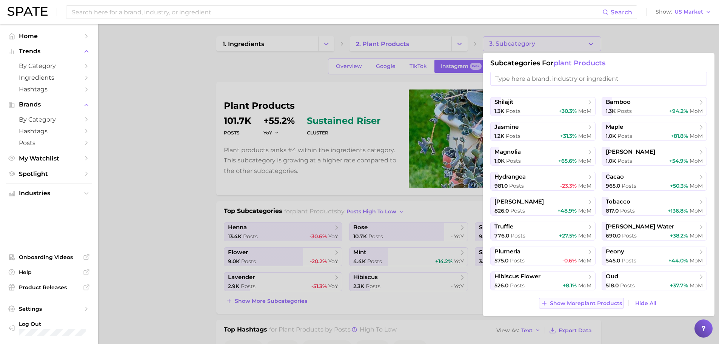
click at [567, 302] on span "Show More plant products" at bounding box center [586, 303] width 72 height 6
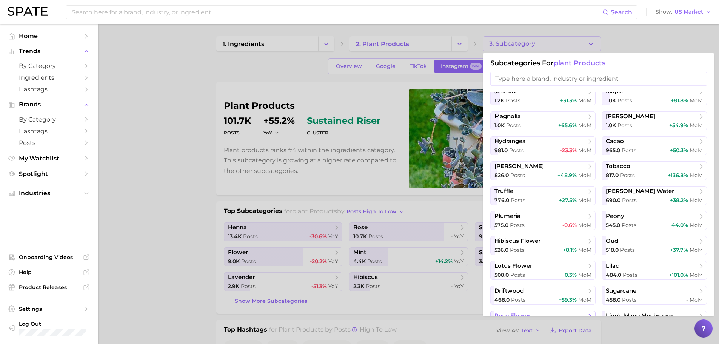
scroll to position [252, 0]
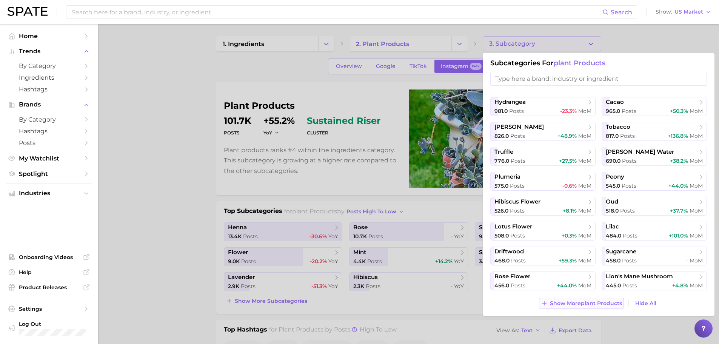
click at [558, 302] on span "Show More plant products" at bounding box center [586, 303] width 72 height 6
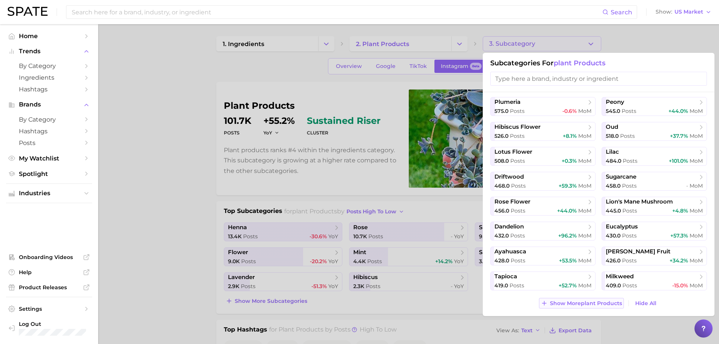
click at [567, 304] on span "Show More plant products" at bounding box center [586, 303] width 72 height 6
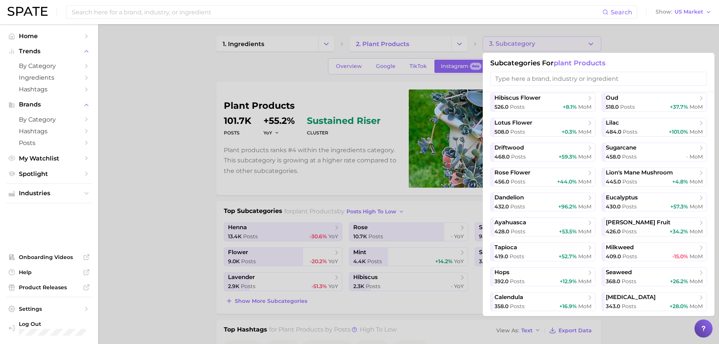
scroll to position [401, 0]
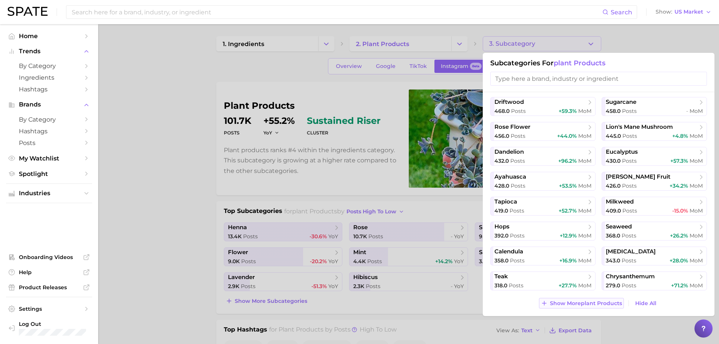
click at [578, 305] on span "Show More plant products" at bounding box center [586, 303] width 72 height 6
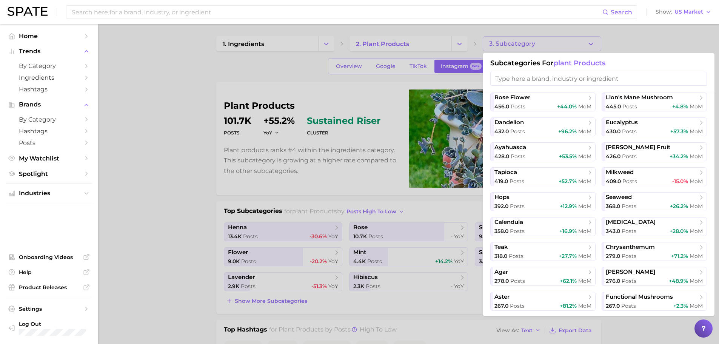
scroll to position [476, 0]
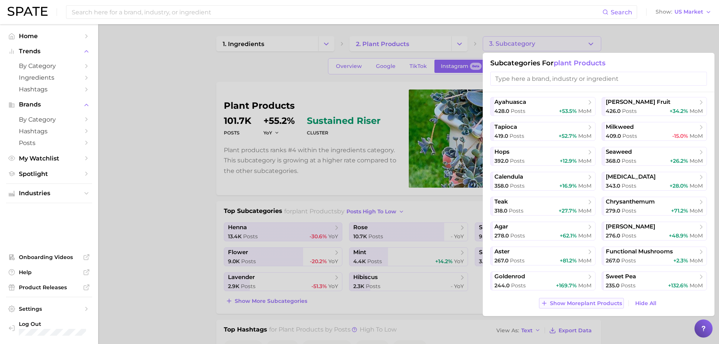
click at [568, 304] on span "Show More plant products" at bounding box center [586, 303] width 72 height 6
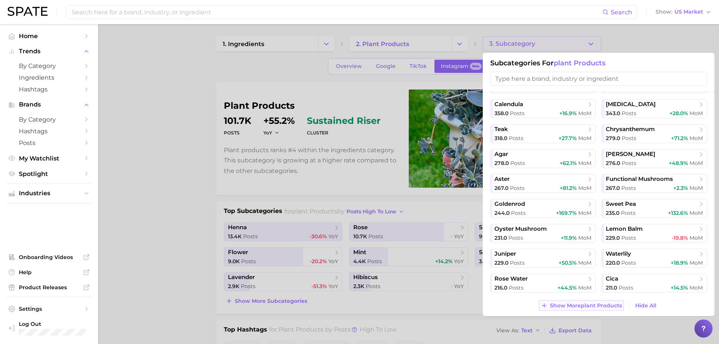
scroll to position [551, 0]
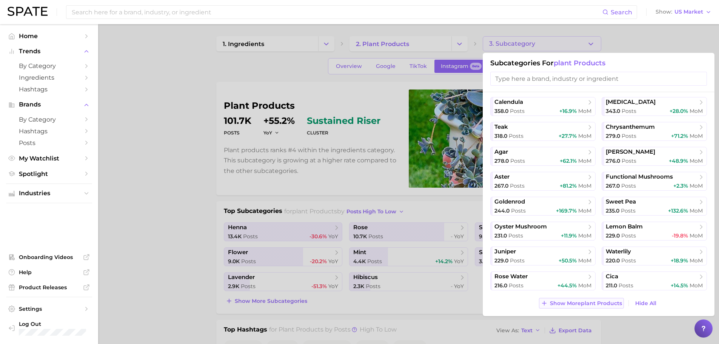
click at [565, 301] on span "Show More plant products" at bounding box center [586, 303] width 72 height 6
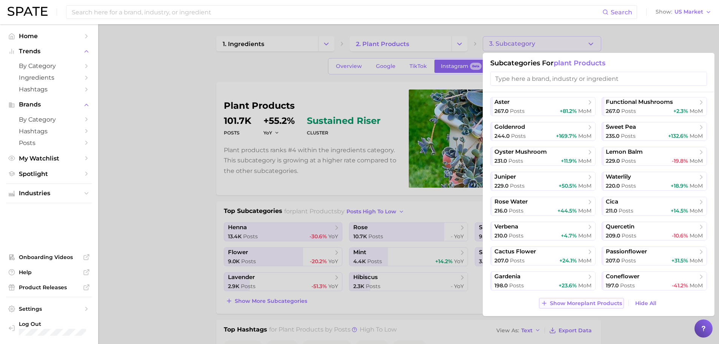
click at [564, 303] on span "Show More plant products" at bounding box center [586, 303] width 72 height 6
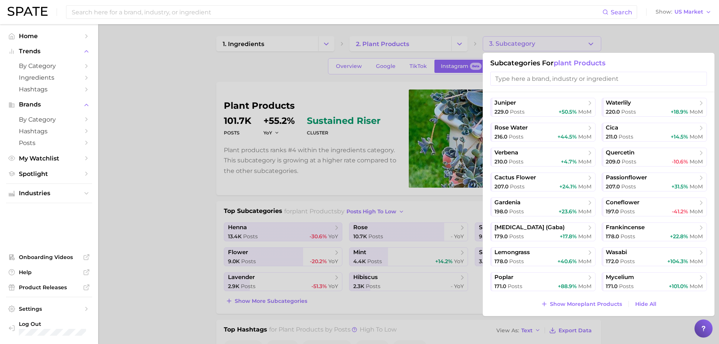
scroll to position [700, 0]
click at [555, 304] on span "Show More plant products" at bounding box center [586, 303] width 72 height 6
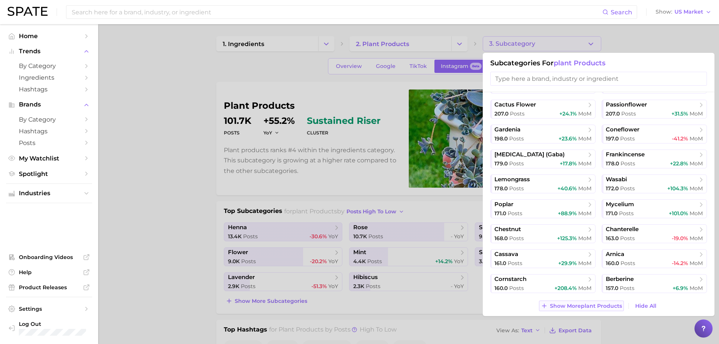
scroll to position [775, 0]
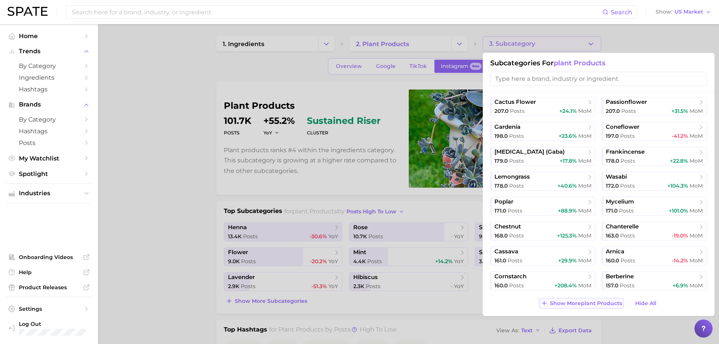
click at [556, 304] on span "Show More plant products" at bounding box center [586, 303] width 72 height 6
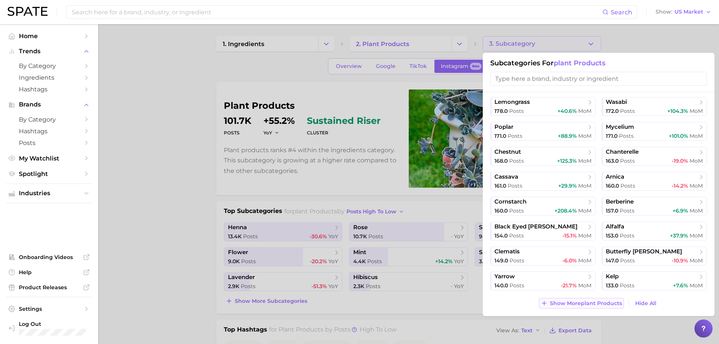
click at [551, 299] on button "Show More plant products" at bounding box center [581, 303] width 85 height 11
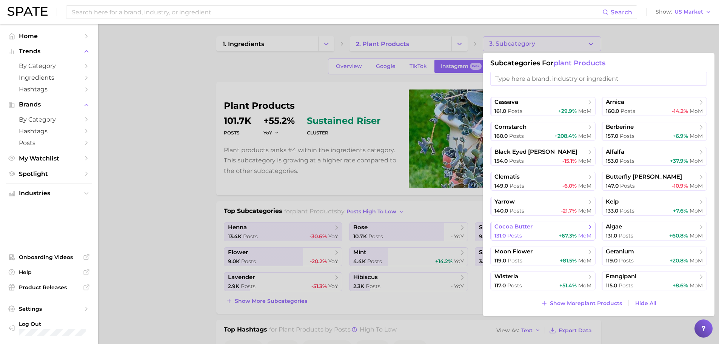
click at [524, 229] on span "cocoa butter" at bounding box center [513, 226] width 38 height 7
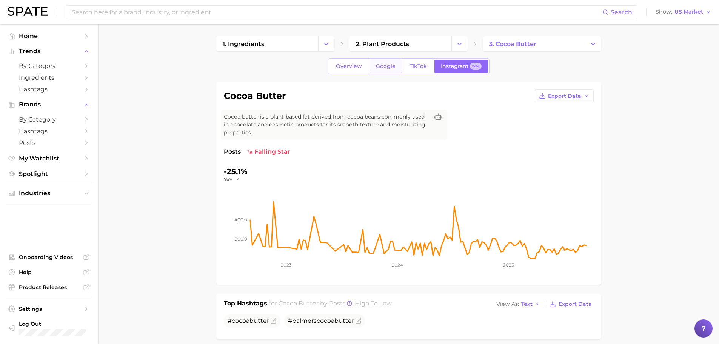
click at [380, 60] on link "Google" at bounding box center [386, 66] width 32 height 13
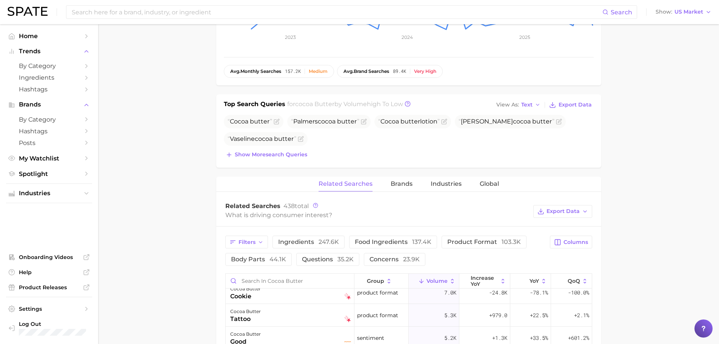
scroll to position [208, 0]
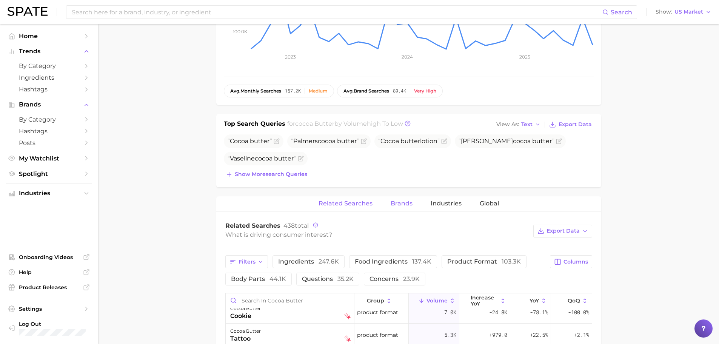
click at [404, 208] on button "Brands" at bounding box center [402, 203] width 22 height 15
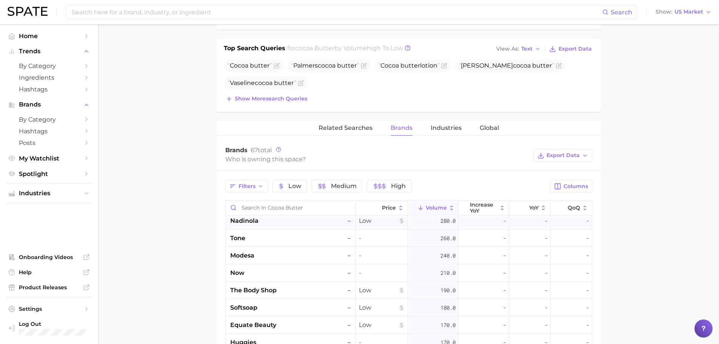
scroll to position [264, 0]
click at [277, 251] on div "modesa –" at bounding box center [291, 255] width 122 height 9
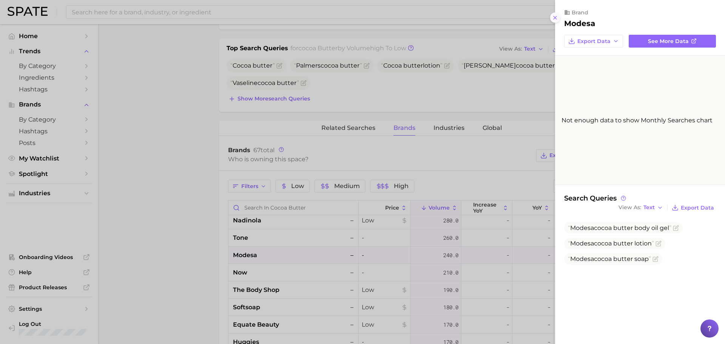
click at [557, 16] on icon at bounding box center [555, 18] width 6 height 6
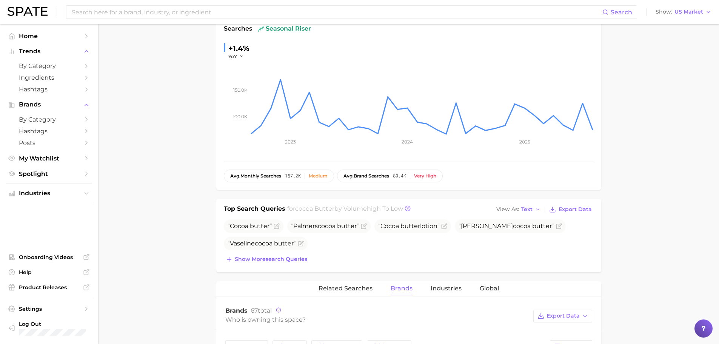
scroll to position [0, 0]
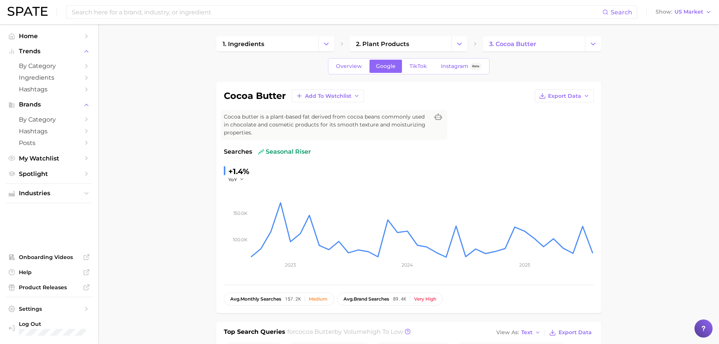
click at [416, 67] on span "TikTok" at bounding box center [418, 66] width 17 height 6
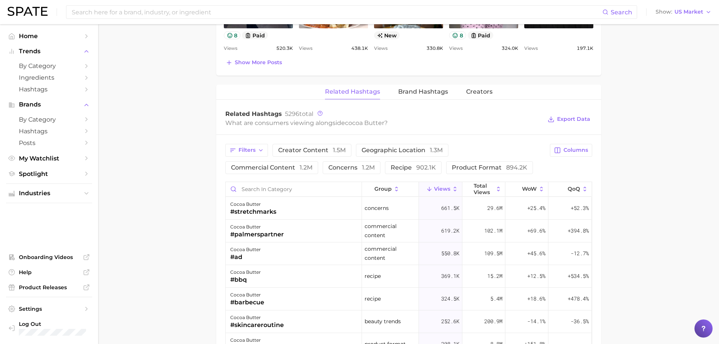
scroll to position [491, 0]
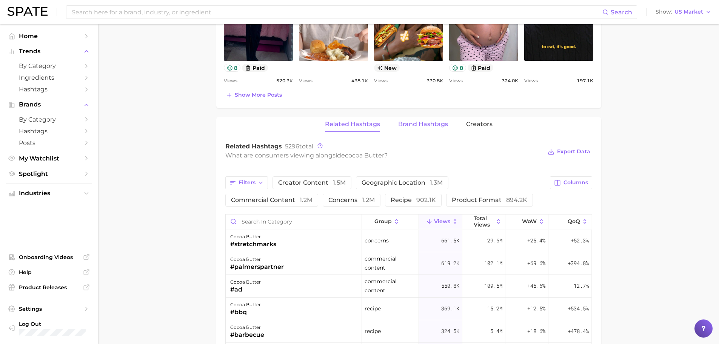
click at [421, 120] on button "Brand Hashtags" at bounding box center [423, 124] width 50 height 15
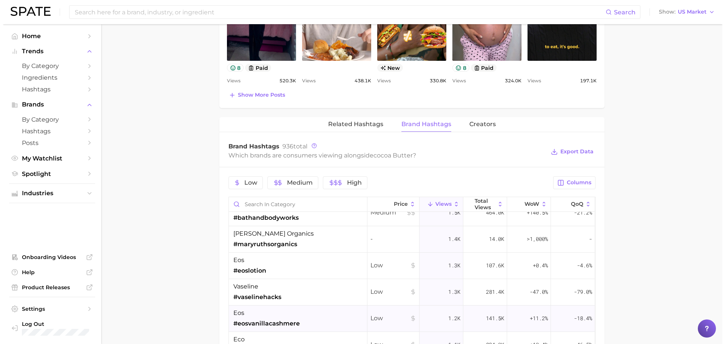
scroll to position [604, 0]
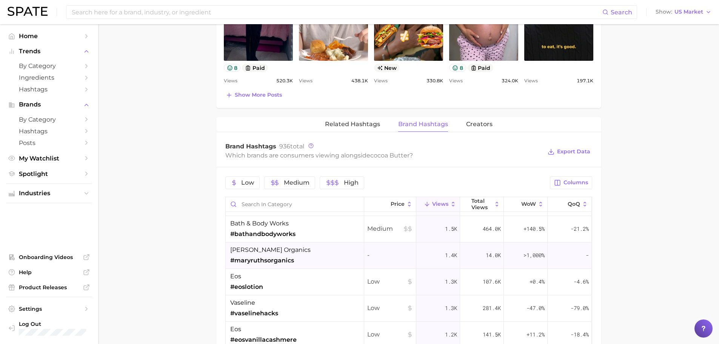
click at [303, 256] on div "[PERSON_NAME] organics #maryruthsorganics" at bounding box center [295, 255] width 139 height 26
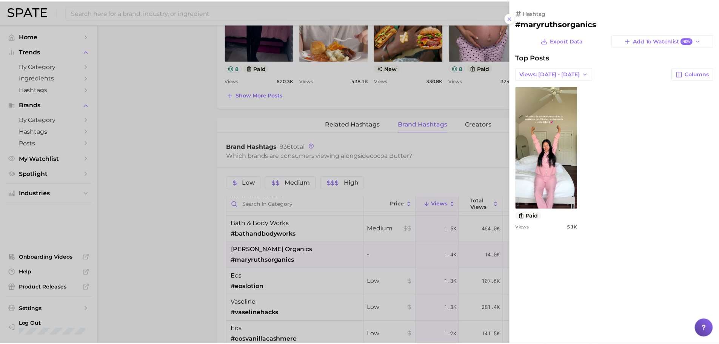
scroll to position [0, 0]
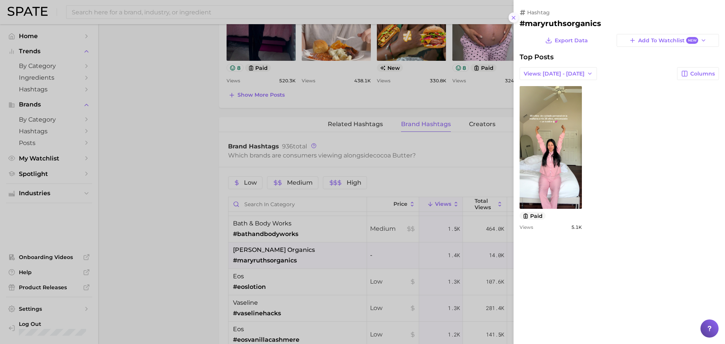
click at [513, 18] on icon at bounding box center [513, 18] width 6 height 6
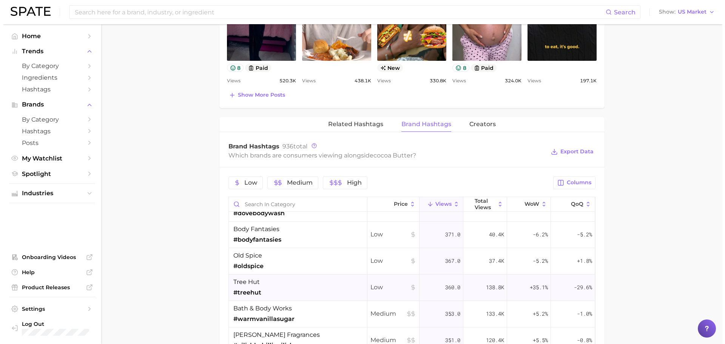
scroll to position [1283, 0]
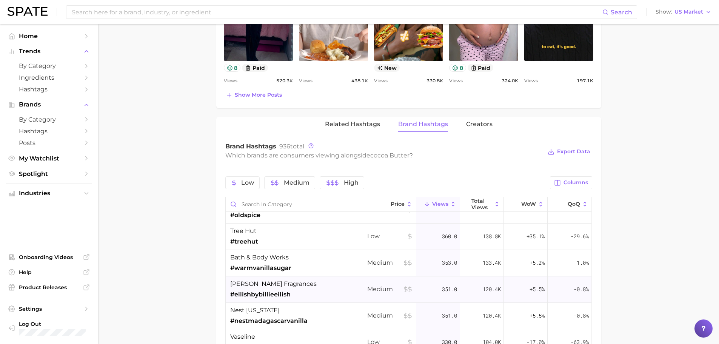
click at [272, 282] on span "[PERSON_NAME] fragrances" at bounding box center [273, 283] width 86 height 9
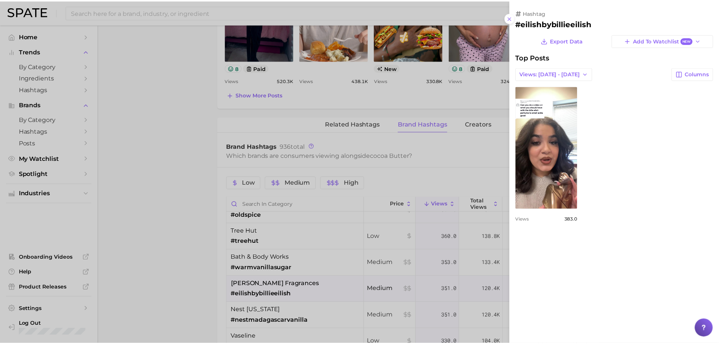
scroll to position [0, 0]
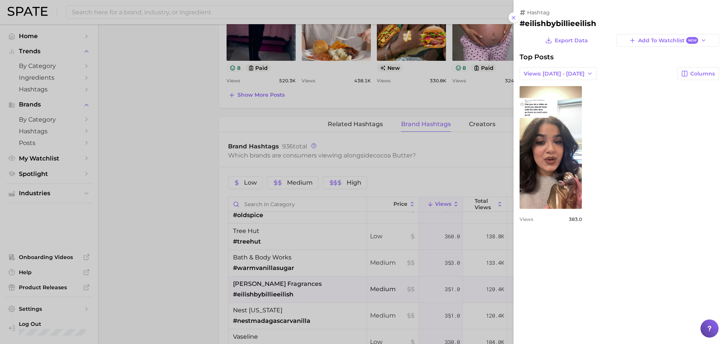
click at [140, 218] on div at bounding box center [362, 172] width 725 height 344
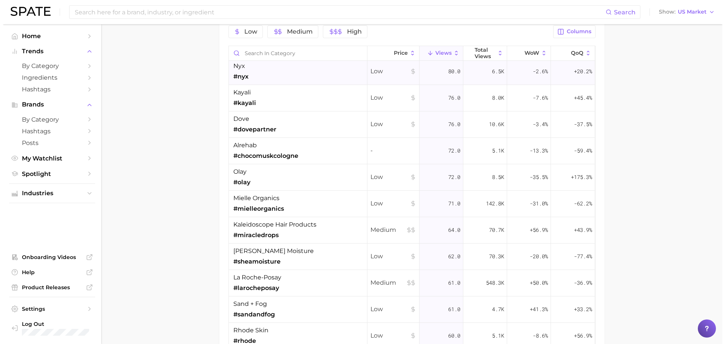
scroll to position [2944, 0]
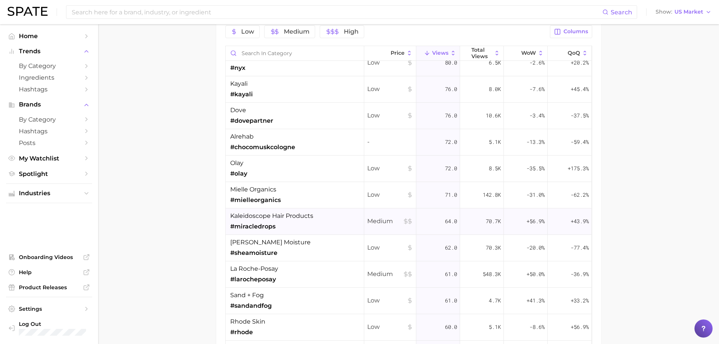
click at [270, 212] on span "kaleidoscope hair products" at bounding box center [271, 215] width 83 height 9
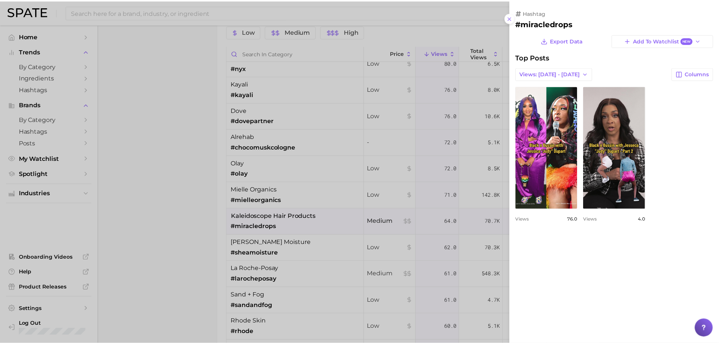
scroll to position [0, 0]
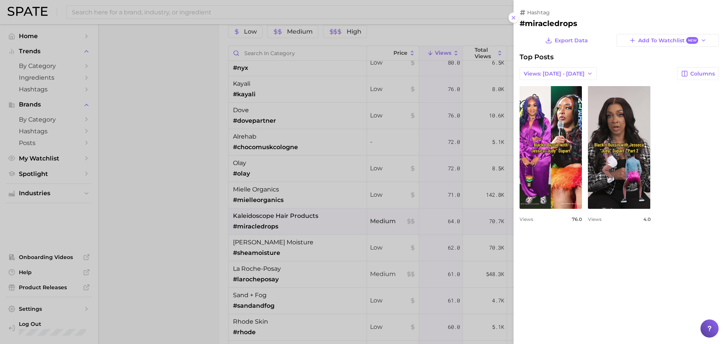
click at [214, 212] on div at bounding box center [362, 172] width 725 height 344
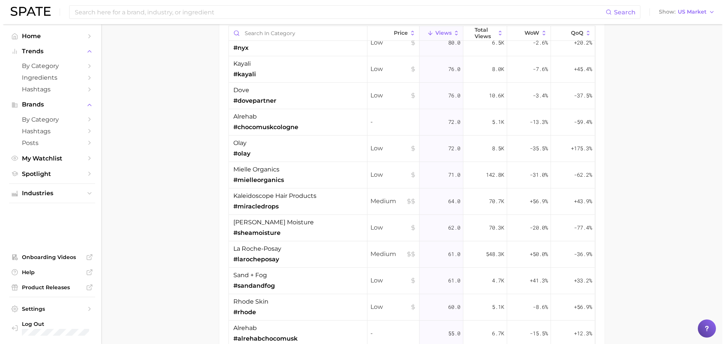
scroll to position [734, 0]
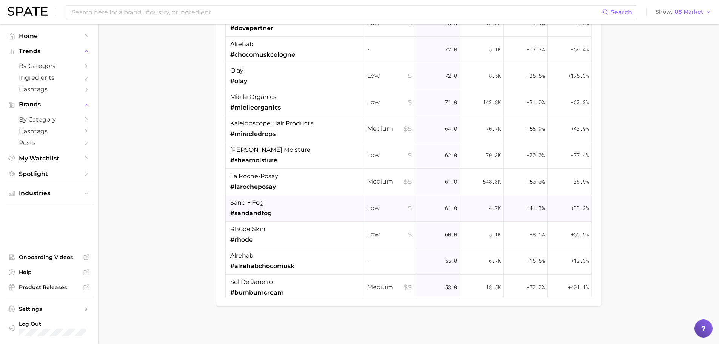
click at [234, 211] on span "#sandandfog" at bounding box center [251, 213] width 42 height 9
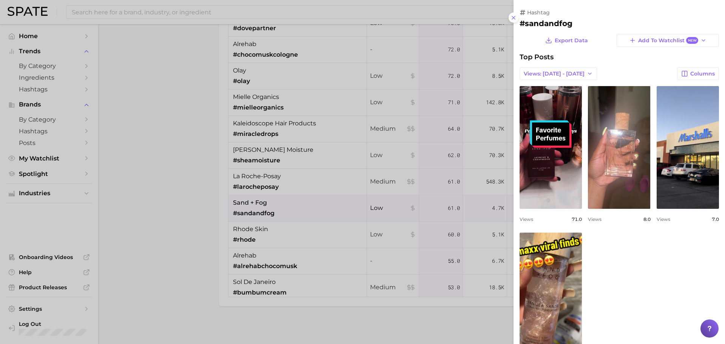
scroll to position [0, 0]
click at [180, 197] on div at bounding box center [362, 172] width 725 height 344
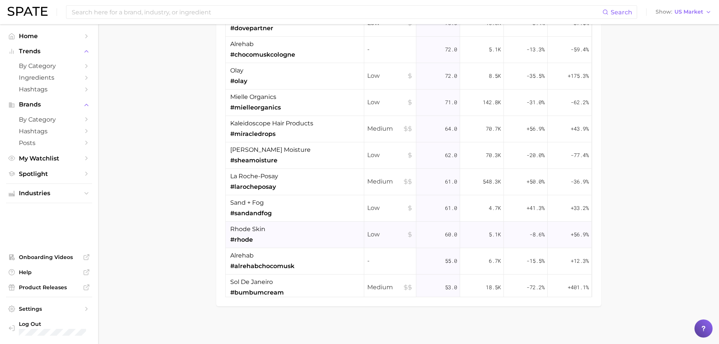
click at [232, 234] on div "rhode skin #rhode" at bounding box center [247, 235] width 35 height 20
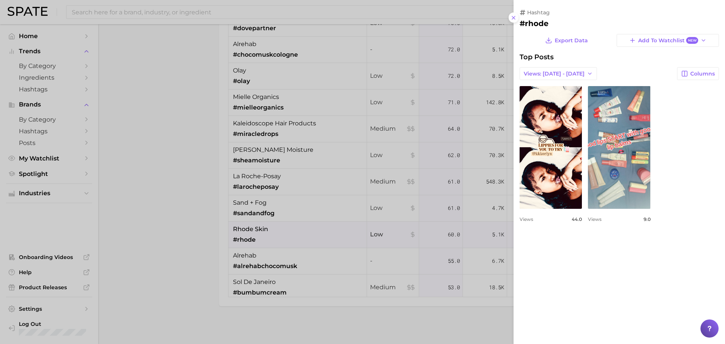
click at [245, 257] on div at bounding box center [362, 172] width 725 height 344
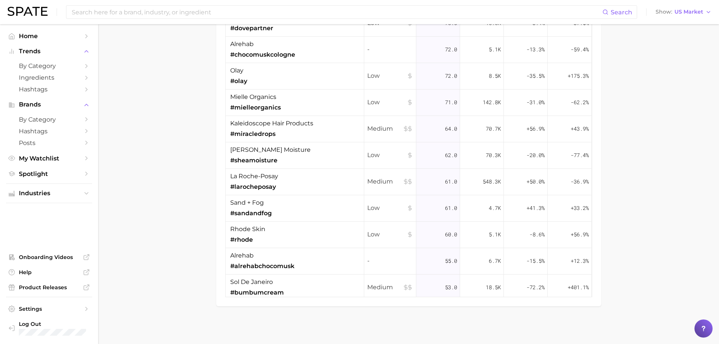
click at [245, 257] on span "alrehab" at bounding box center [241, 255] width 23 height 9
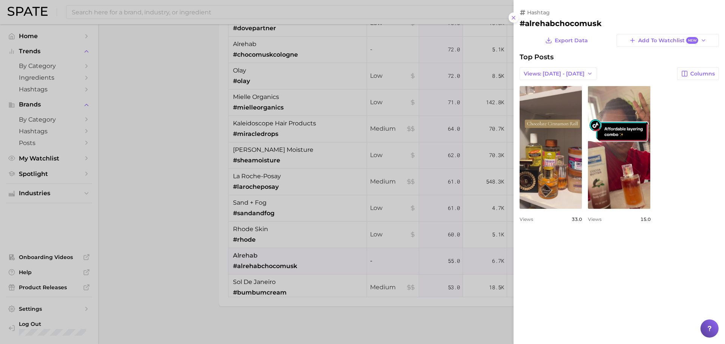
click at [254, 292] on div at bounding box center [362, 172] width 725 height 344
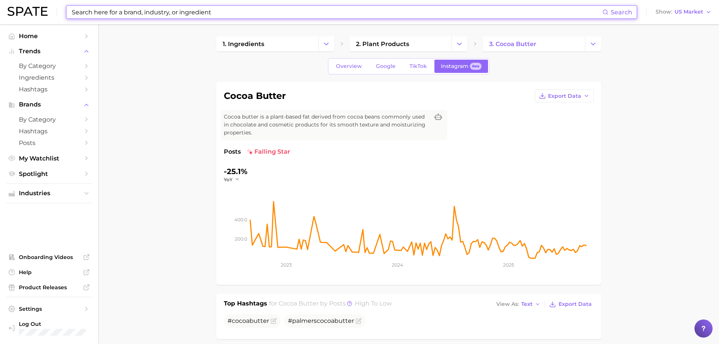
click at [177, 14] on input at bounding box center [336, 12] width 531 height 13
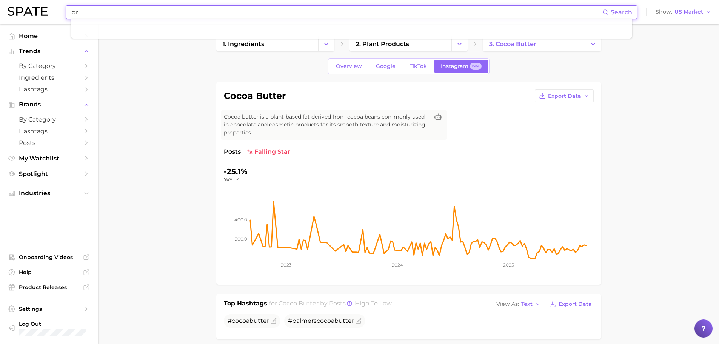
type input "d"
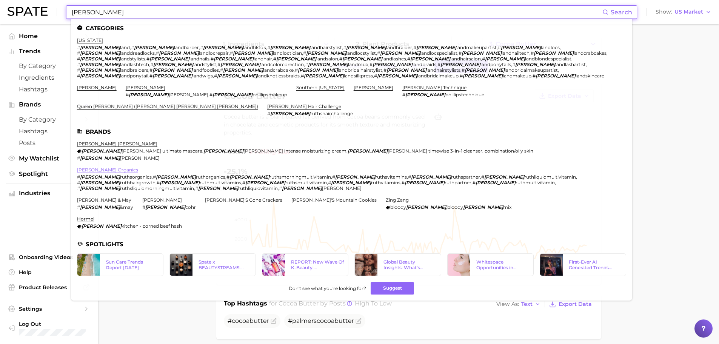
type input "[PERSON_NAME]"
click at [108, 167] on link "[PERSON_NAME] organics" at bounding box center [107, 170] width 61 height 6
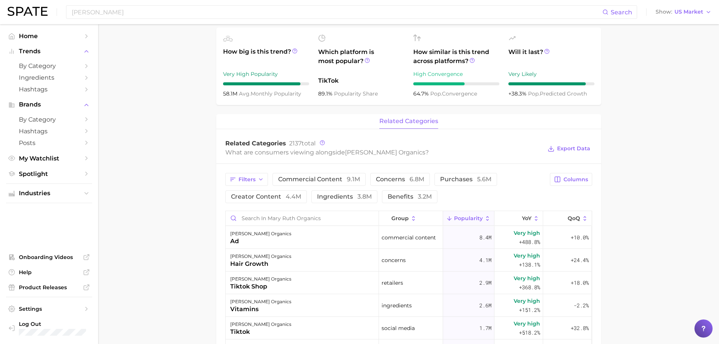
scroll to position [226, 0]
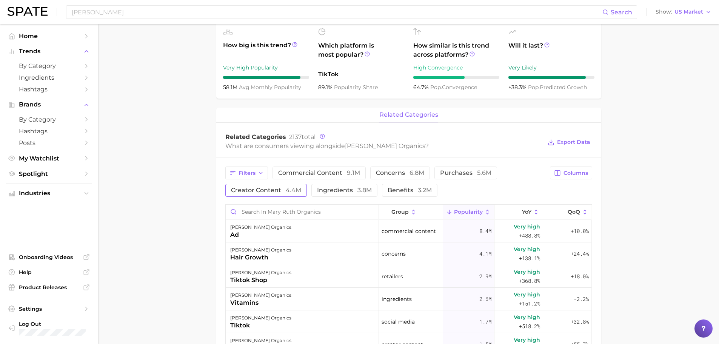
click at [287, 185] on button "creator content 4.4m" at bounding box center [266, 190] width 82 height 13
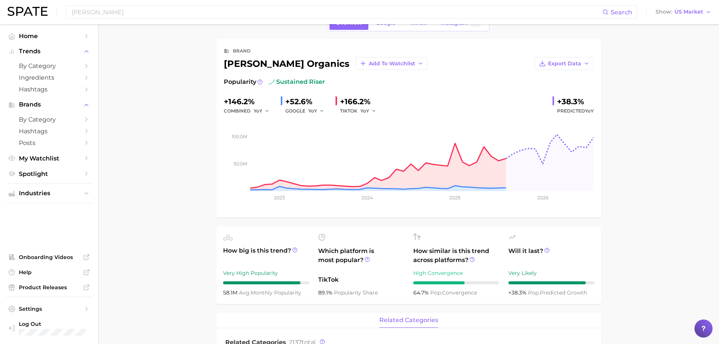
scroll to position [0, 0]
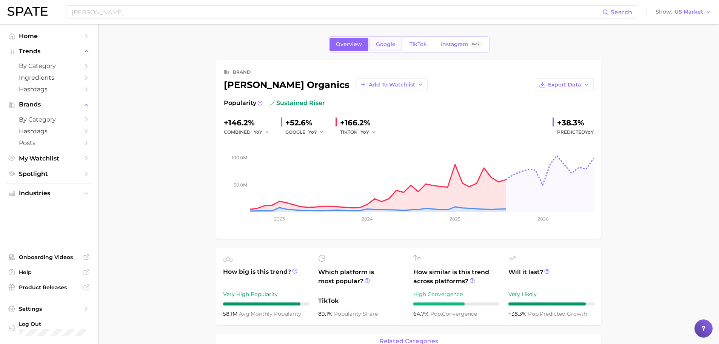
click at [377, 45] on span "Google" at bounding box center [386, 44] width 20 height 6
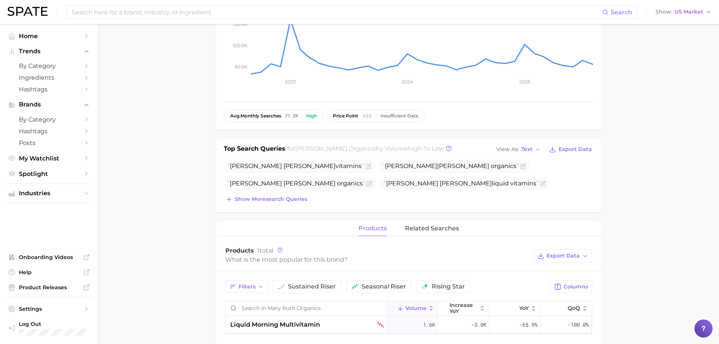
scroll to position [151, 0]
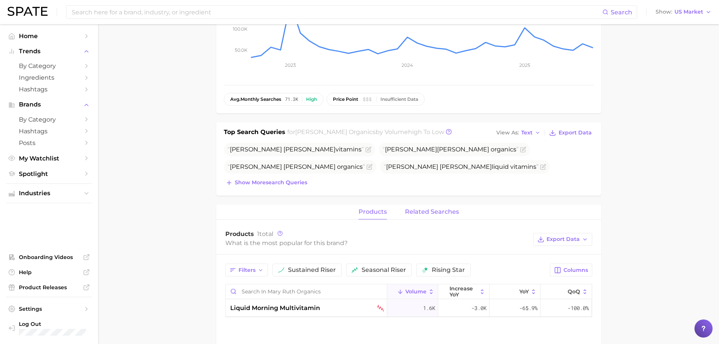
click at [437, 205] on button "related searches" at bounding box center [432, 212] width 54 height 15
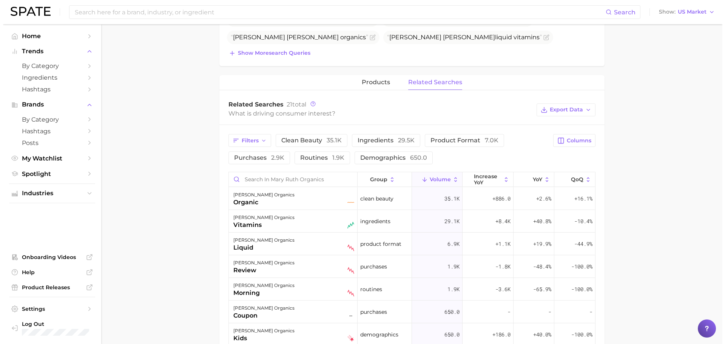
scroll to position [273, 0]
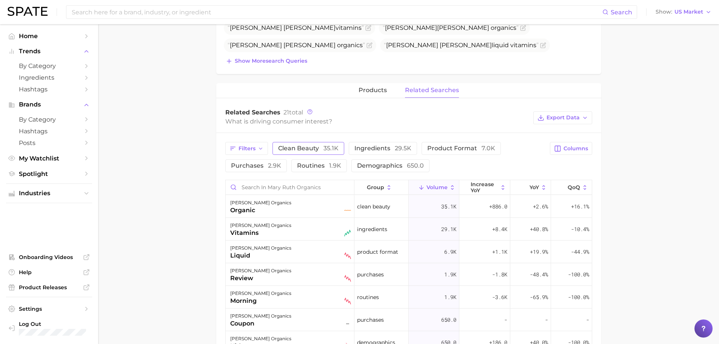
click at [334, 146] on span "35.1k" at bounding box center [330, 148] width 15 height 7
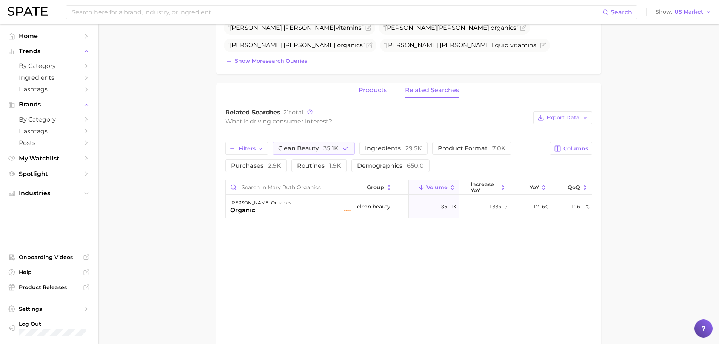
click at [365, 94] on button "products" at bounding box center [373, 90] width 28 height 15
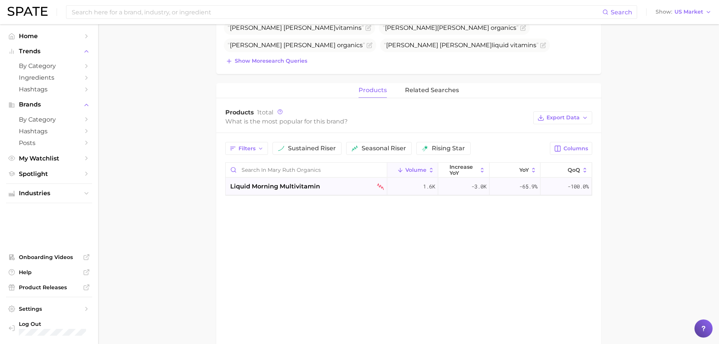
click at [314, 193] on div "liquid morning multivitamin" at bounding box center [307, 186] width 162 height 17
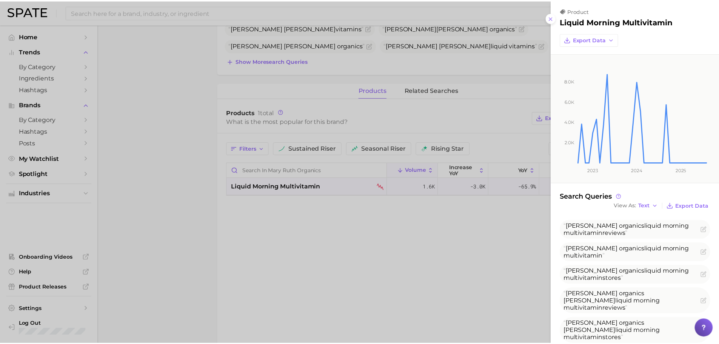
scroll to position [0, 0]
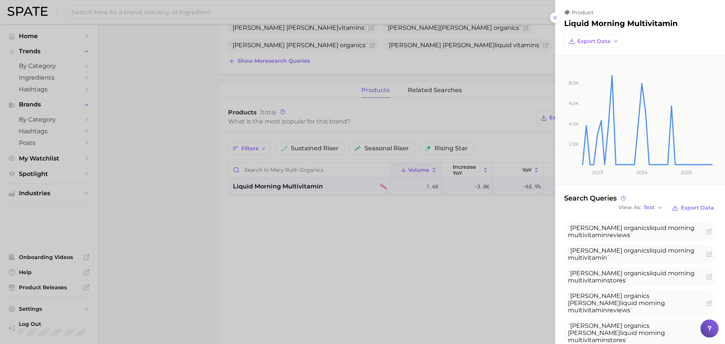
click at [385, 71] on div at bounding box center [362, 172] width 725 height 344
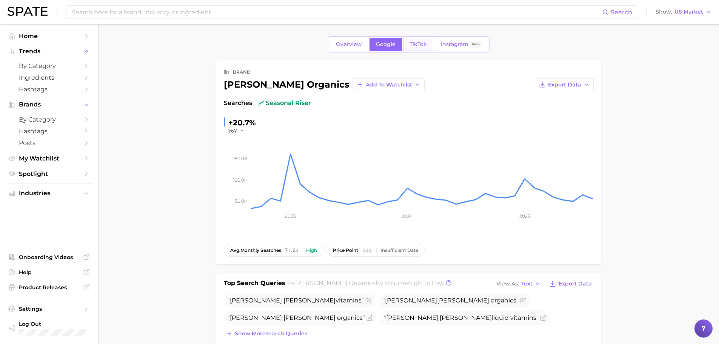
click at [411, 46] on span "TikTok" at bounding box center [418, 44] width 17 height 6
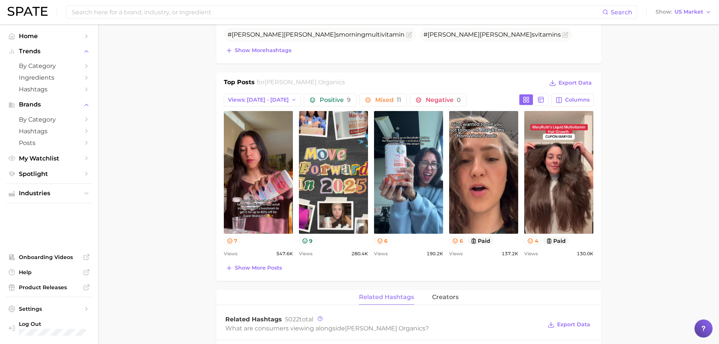
scroll to position [306, 0]
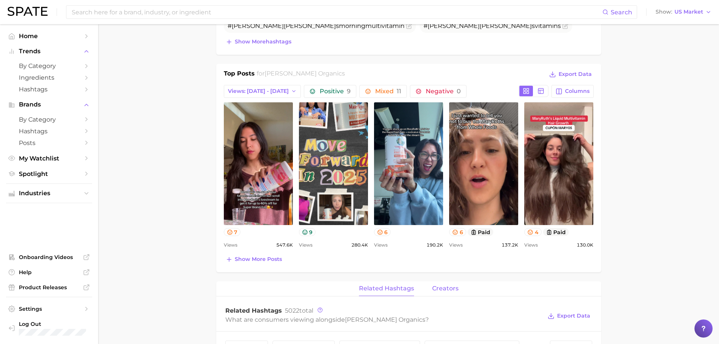
click at [449, 287] on span "creators" at bounding box center [445, 288] width 26 height 7
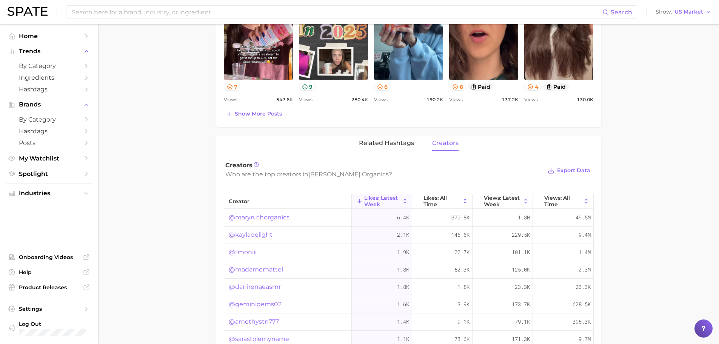
scroll to position [457, 0]
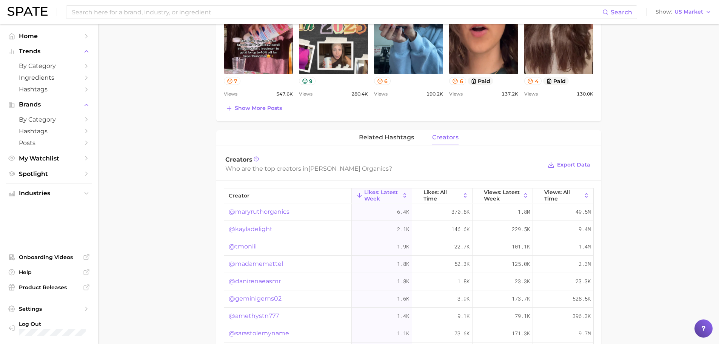
click at [280, 211] on link "@maryruthorganics" at bounding box center [259, 211] width 61 height 9
